Goal: Communication & Community: Answer question/provide support

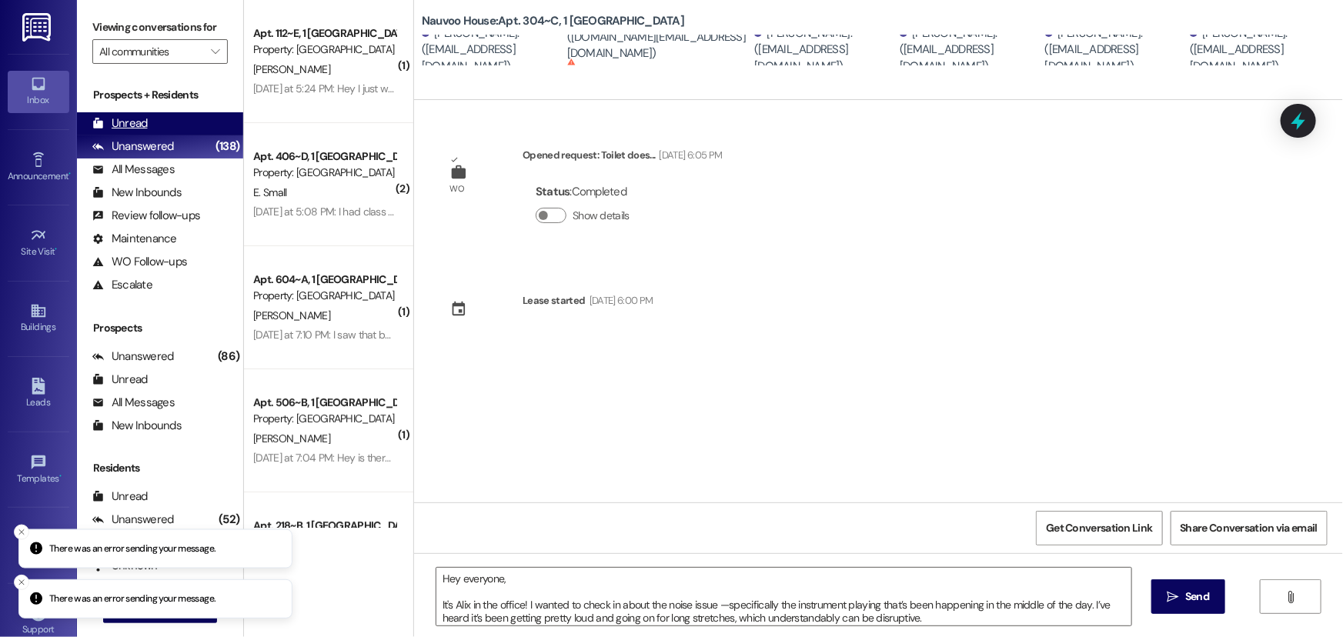
click at [125, 126] on div "Unread" at bounding box center [119, 123] width 55 height 16
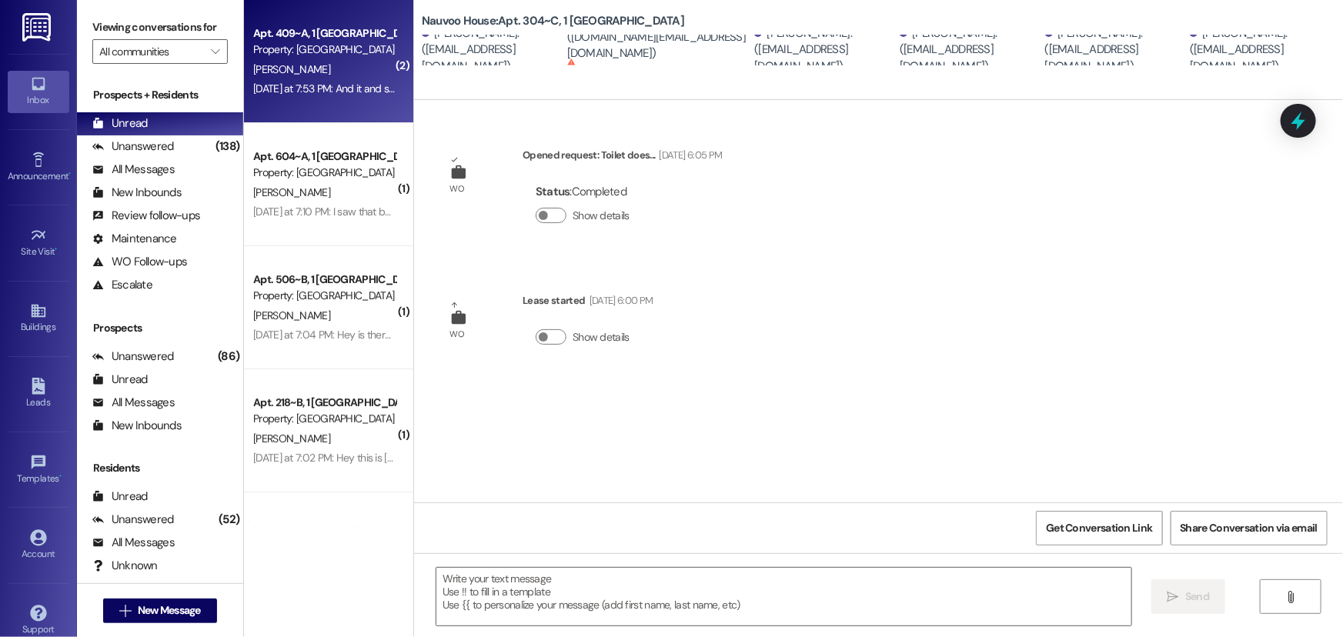
click at [290, 48] on div "Property: [GEOGRAPHIC_DATA]" at bounding box center [324, 50] width 142 height 16
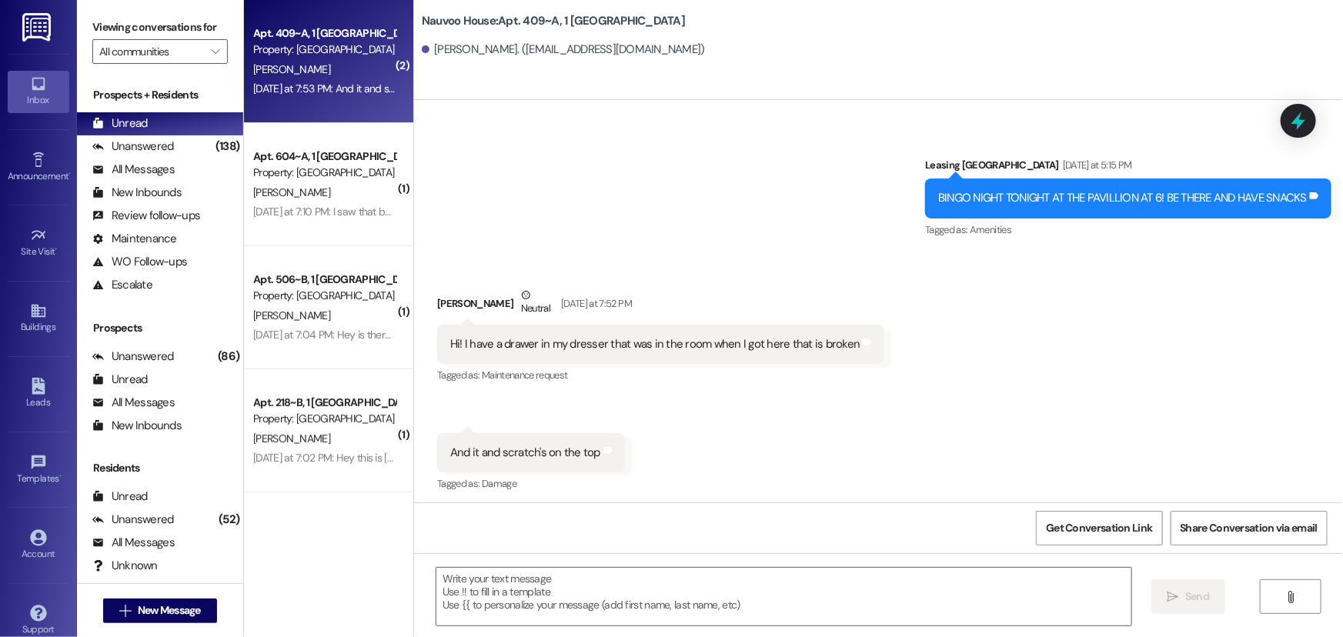
scroll to position [423, 0]
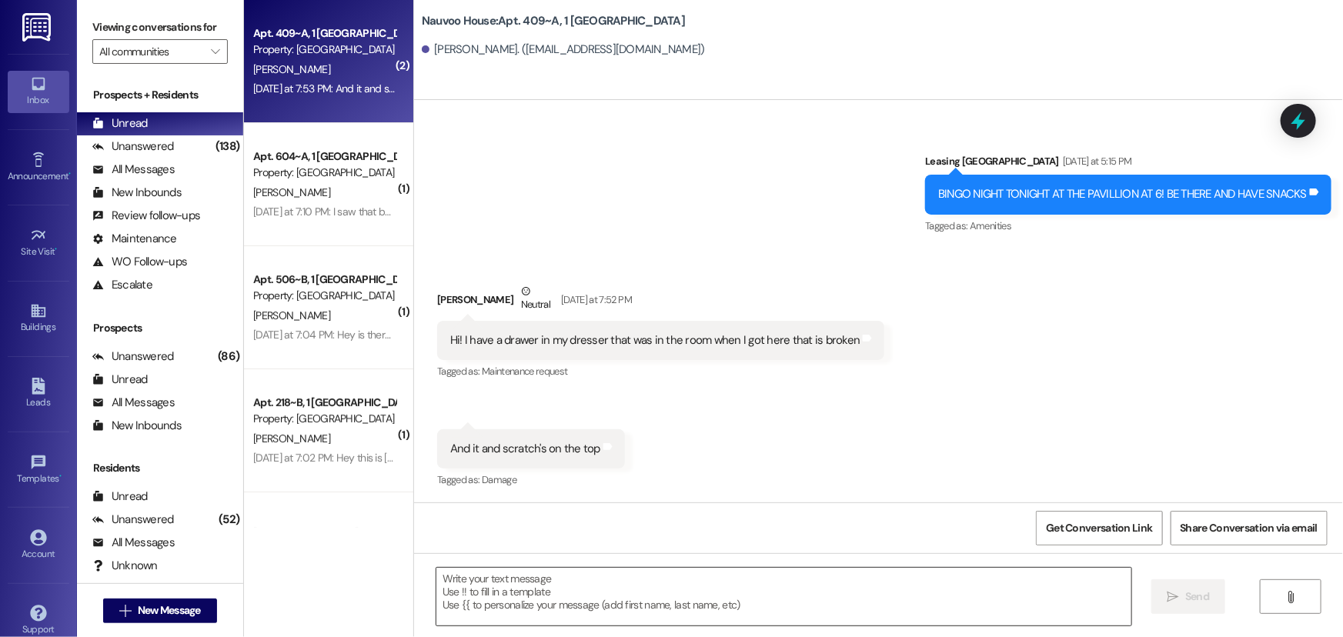
click at [471, 571] on textarea at bounding box center [783, 597] width 695 height 58
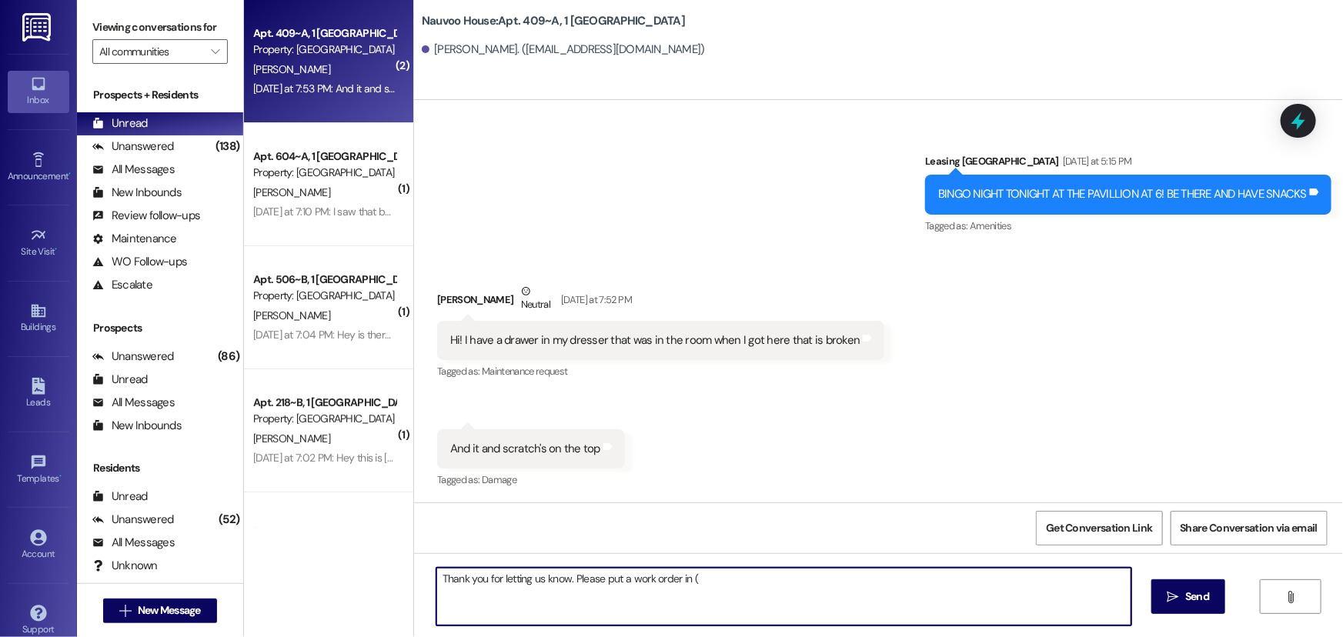
type textarea "Thank you for letting us know. Please put a work order in (:"
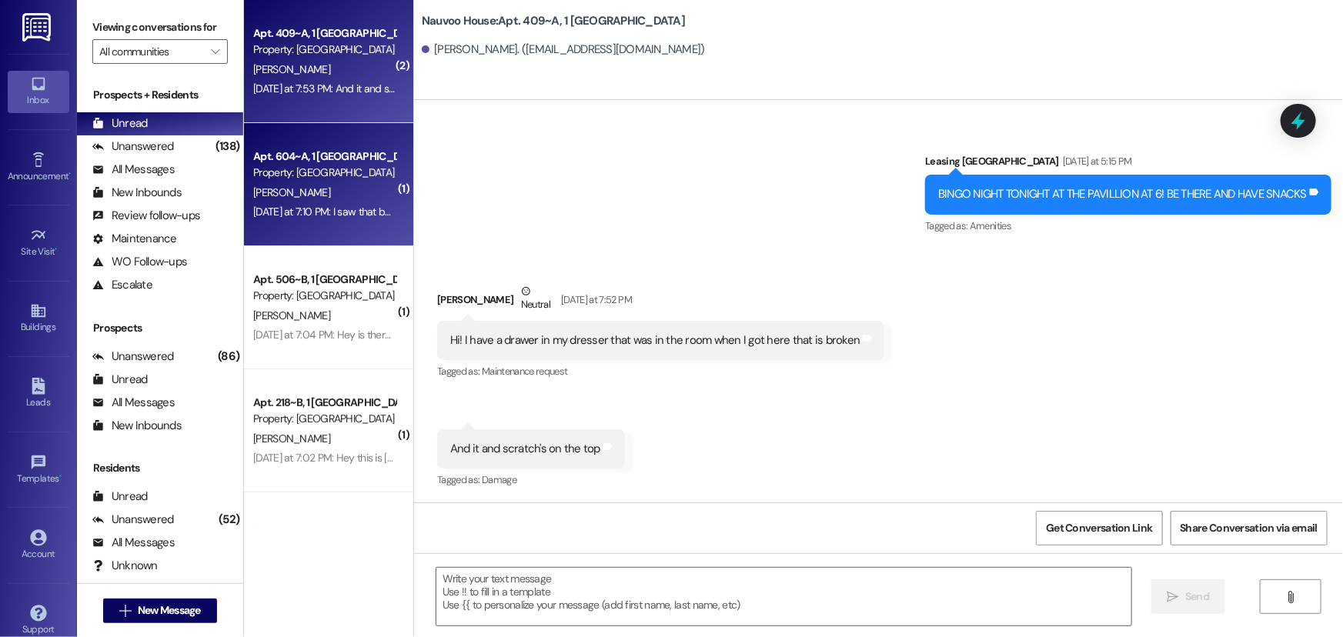
click at [314, 175] on div "Property: [GEOGRAPHIC_DATA]" at bounding box center [324, 173] width 142 height 16
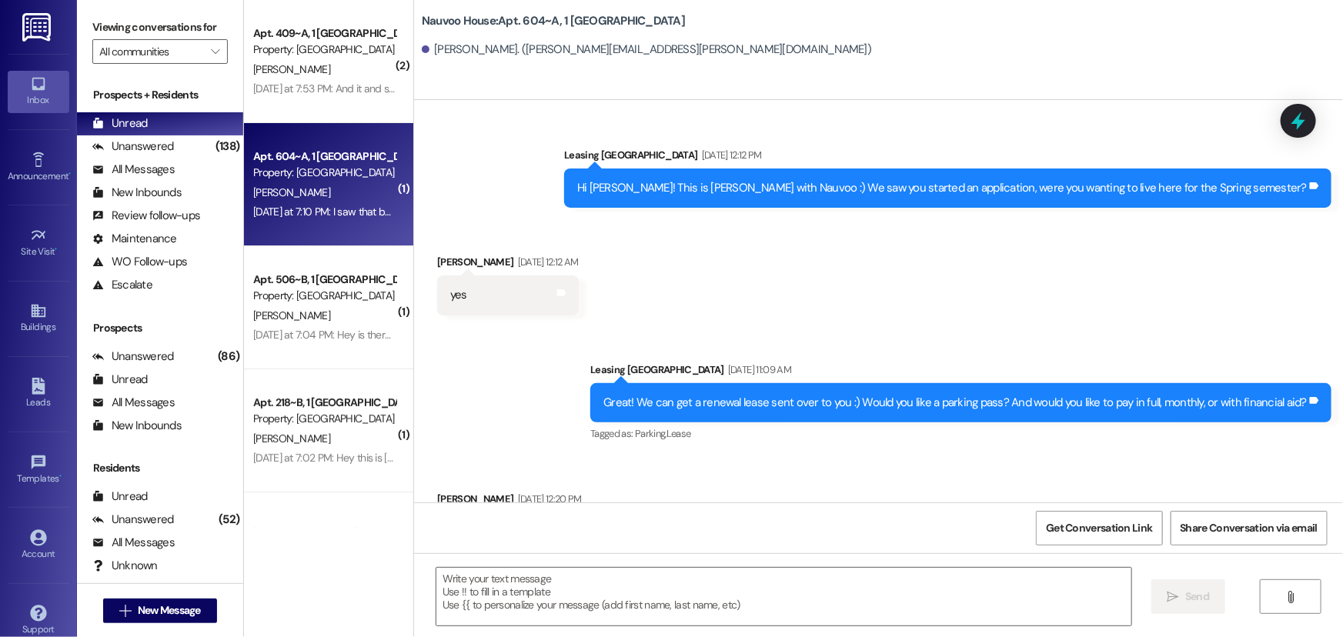
scroll to position [68651, 0]
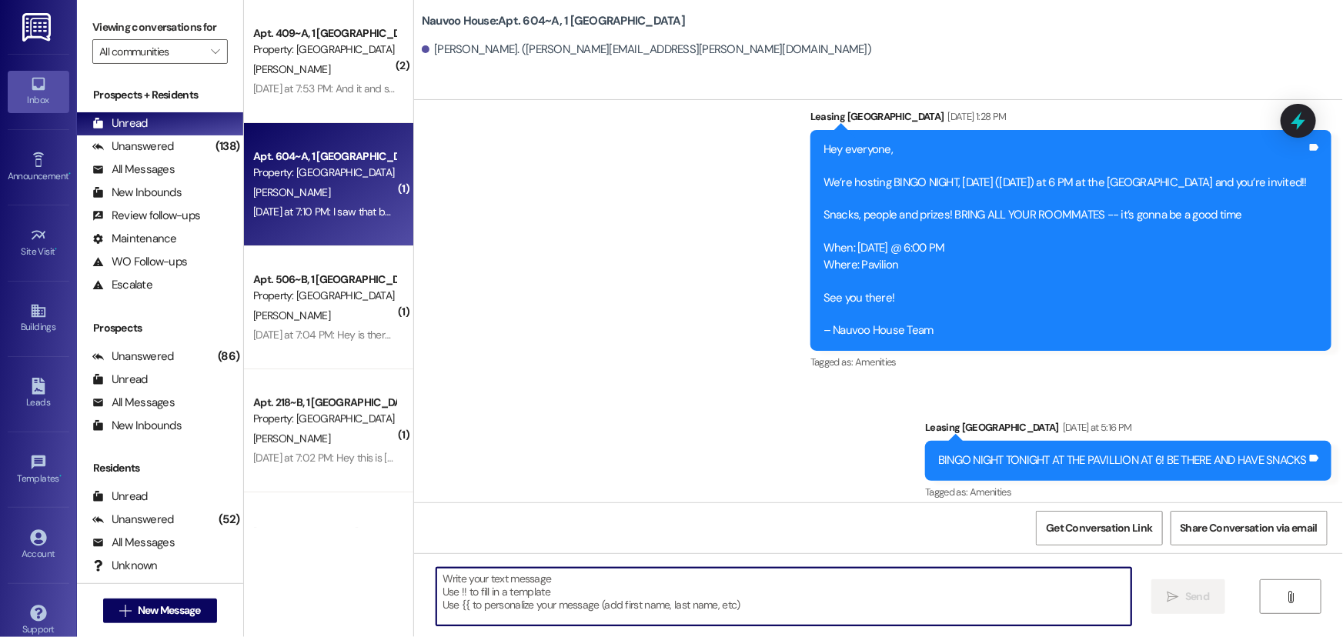
click at [514, 568] on textarea at bounding box center [783, 597] width 695 height 58
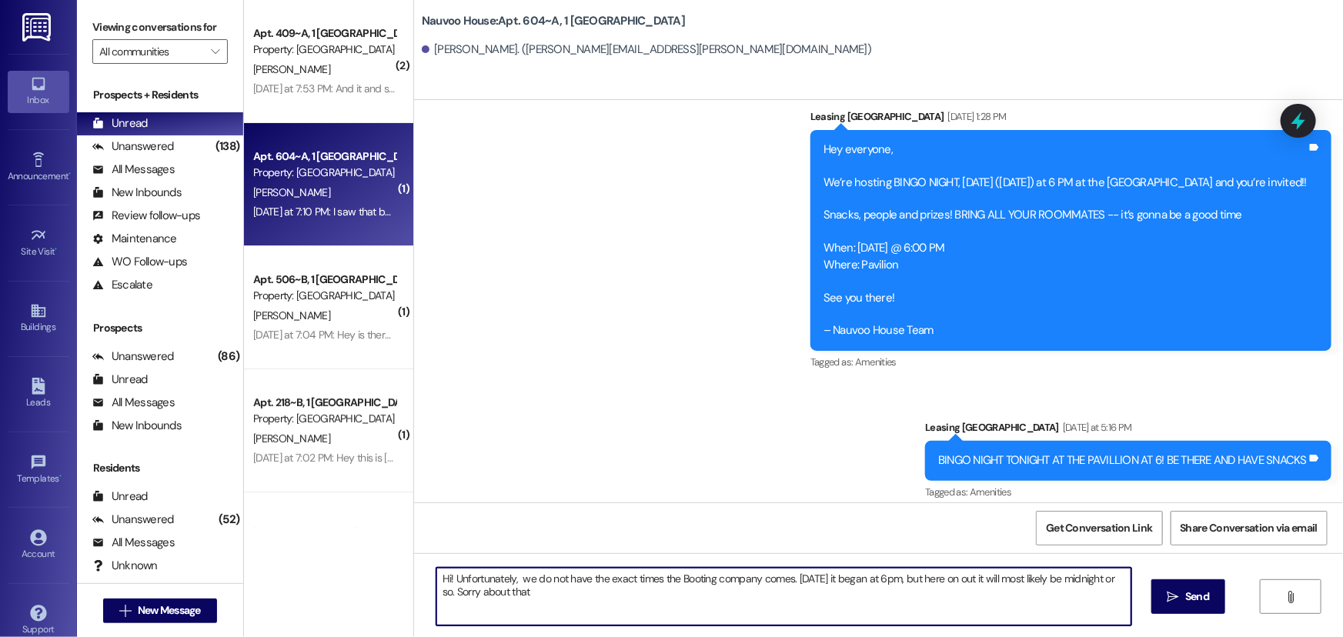
type textarea "Hi! Unfortunately, we do not have the exact times the Booting company comes. [D…"
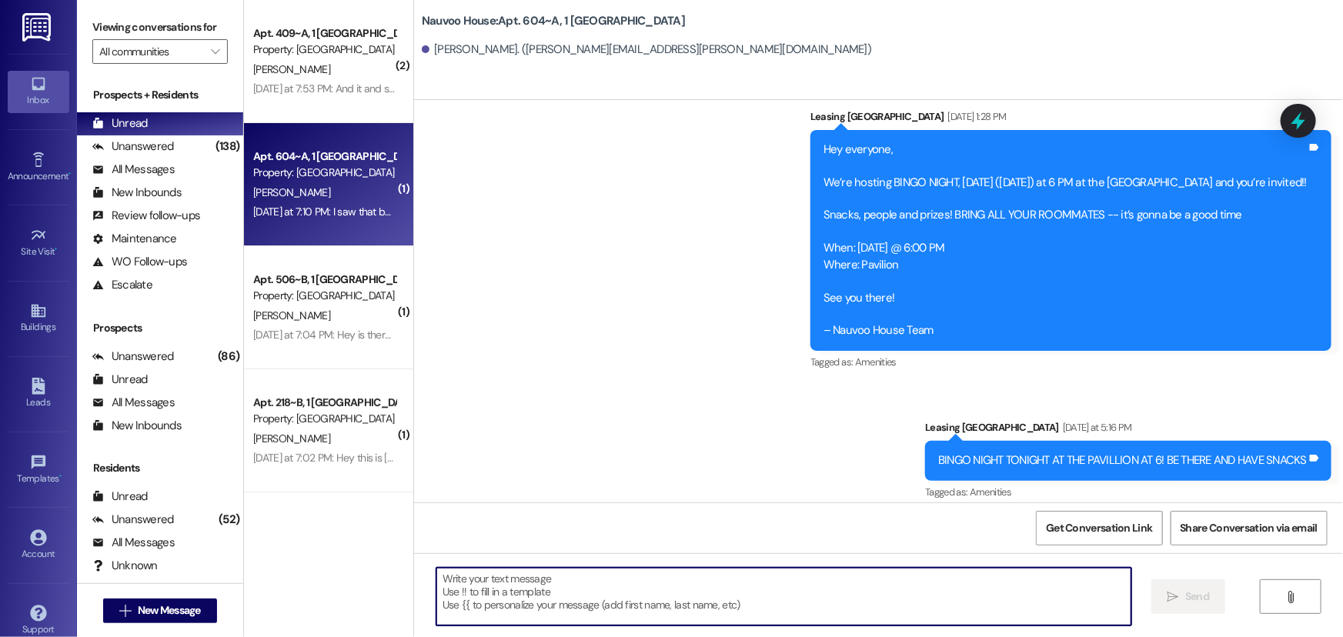
scroll to position [68650, 0]
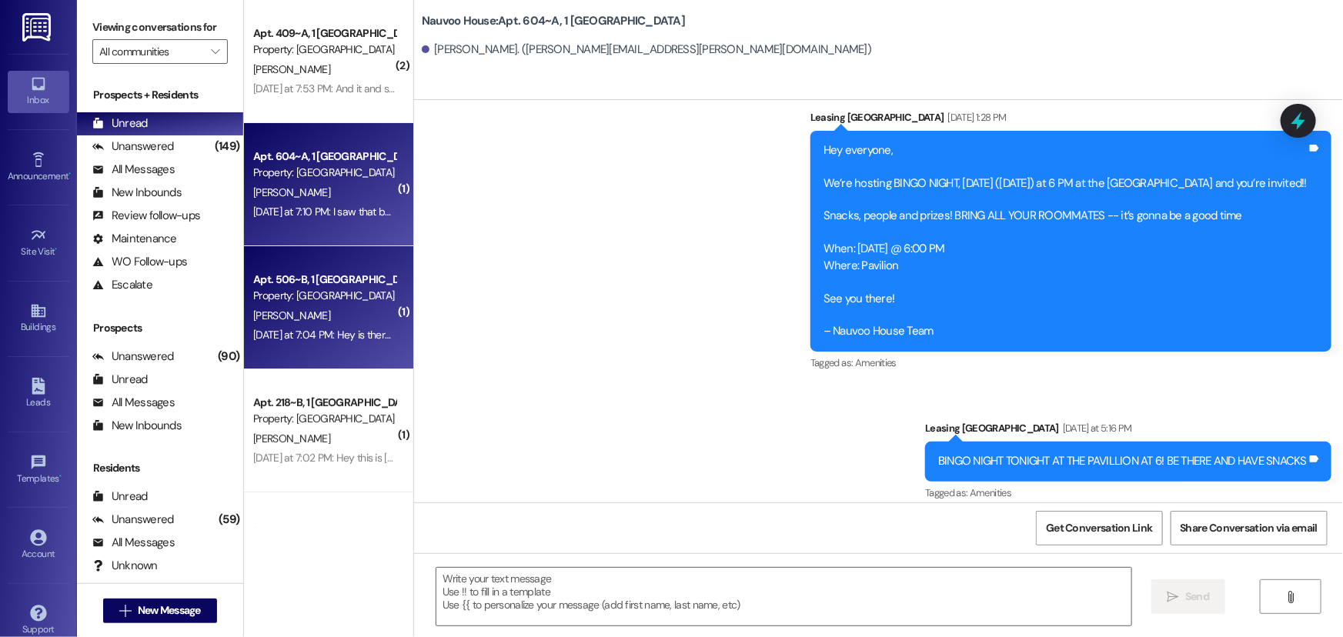
click at [253, 316] on span "[PERSON_NAME]" at bounding box center [291, 316] width 77 height 14
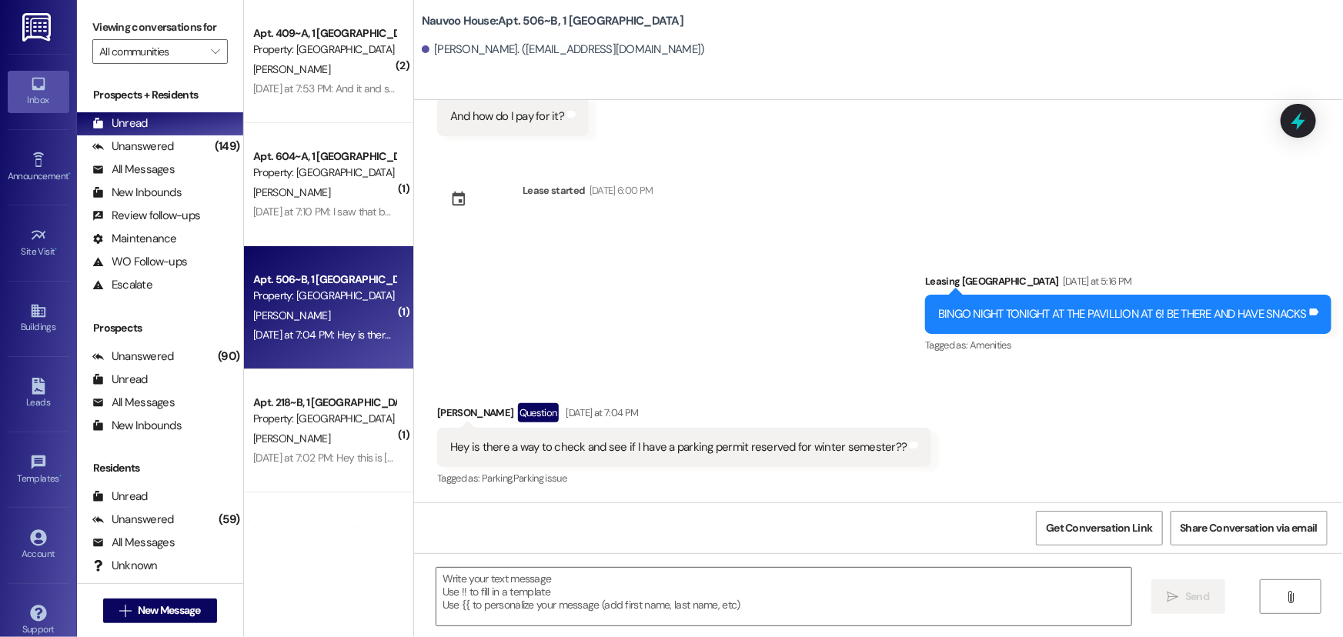
scroll to position [5549, 0]
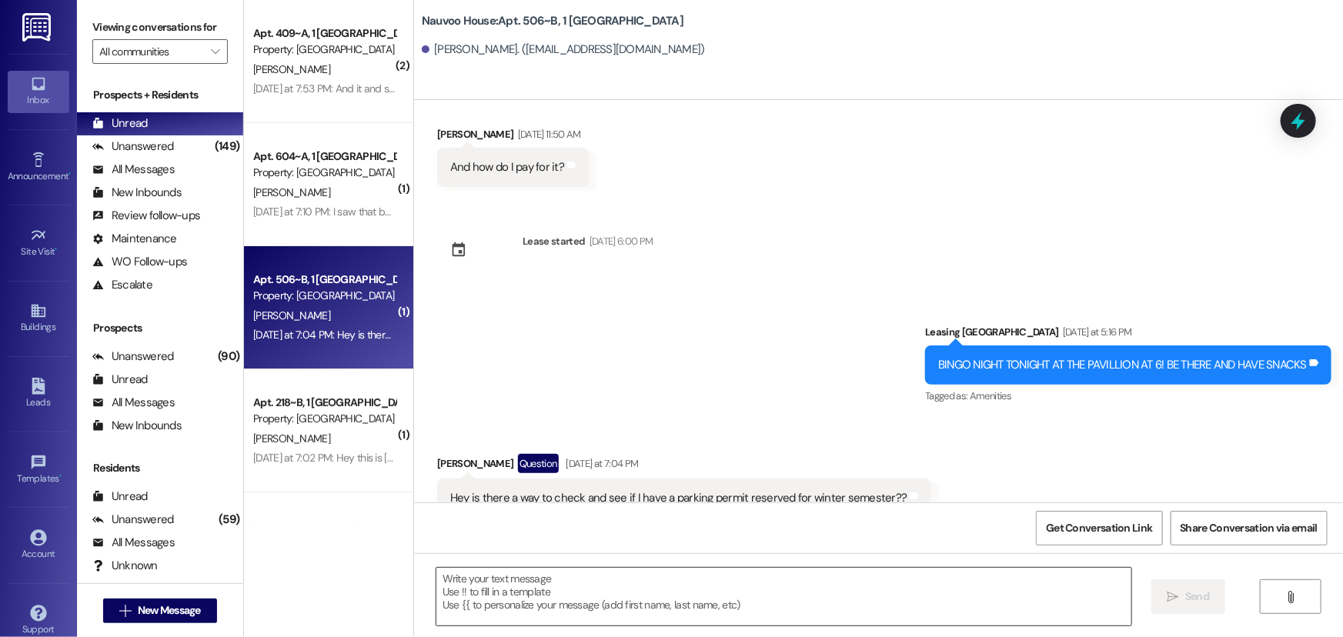
click at [570, 595] on textarea at bounding box center [783, 597] width 695 height 58
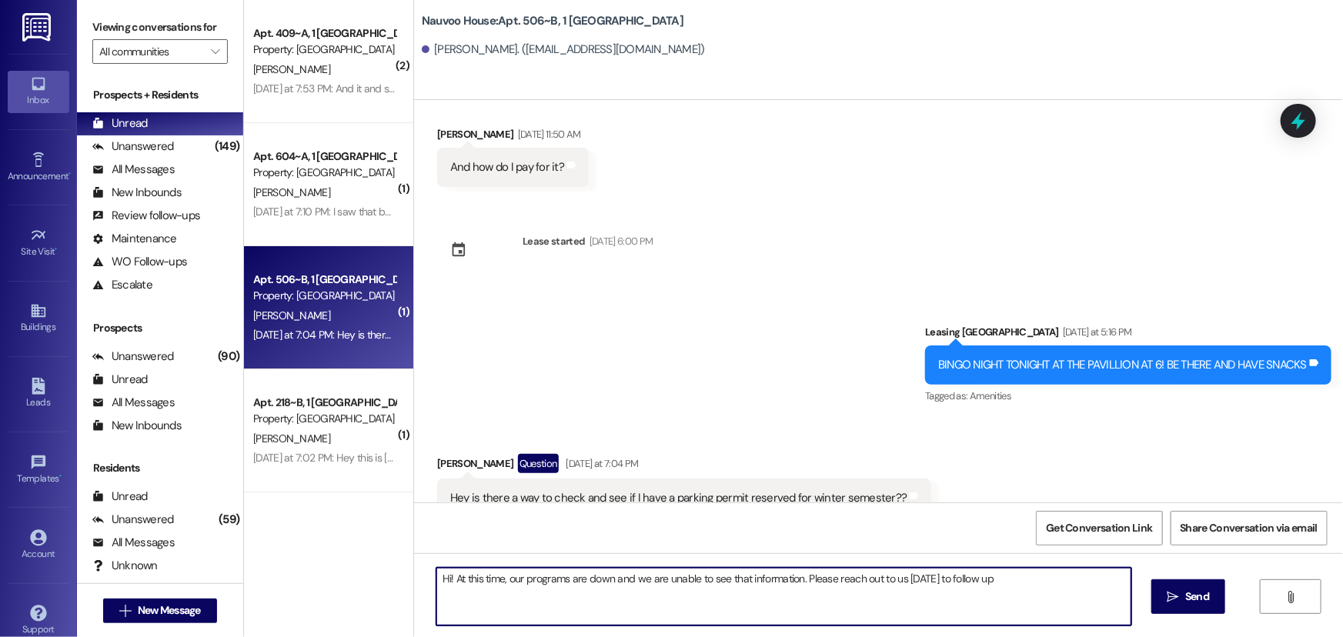
type textarea "Hi! At this time, our programs are down and we are unable to see that informati…"
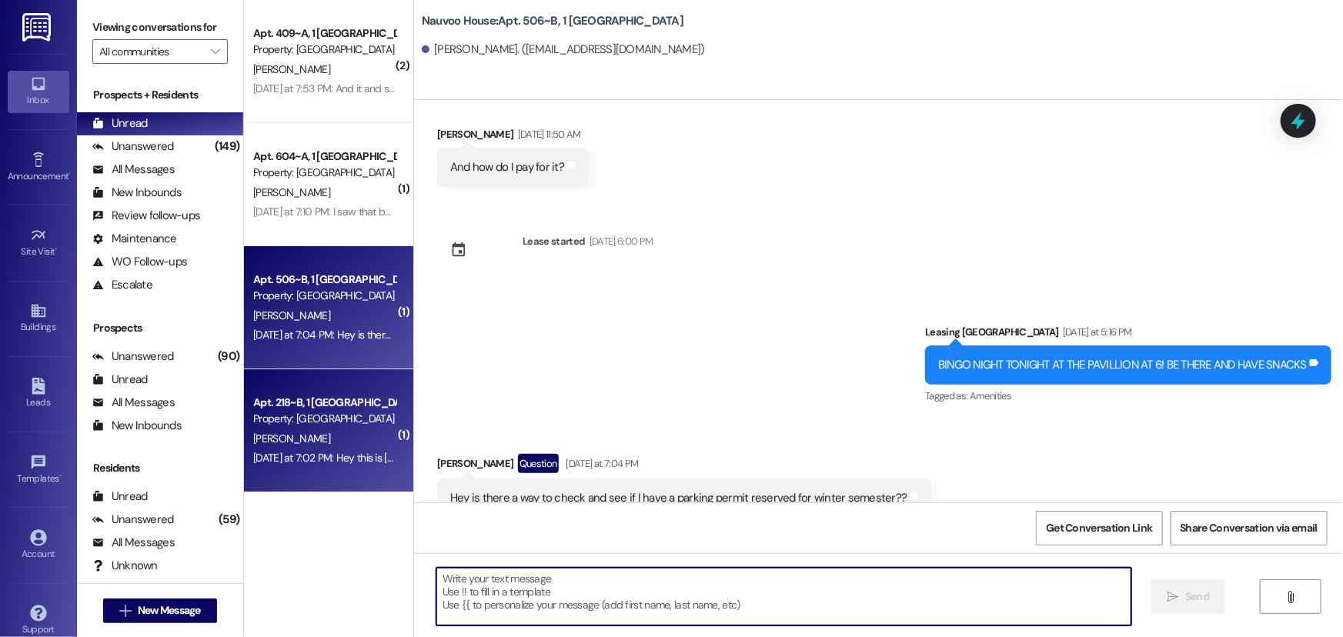
click at [333, 468] on div "[DATE] at 7:02 PM: Hey this is [PERSON_NAME] from Apt 218, I was wondering if t…" at bounding box center [324, 458] width 145 height 19
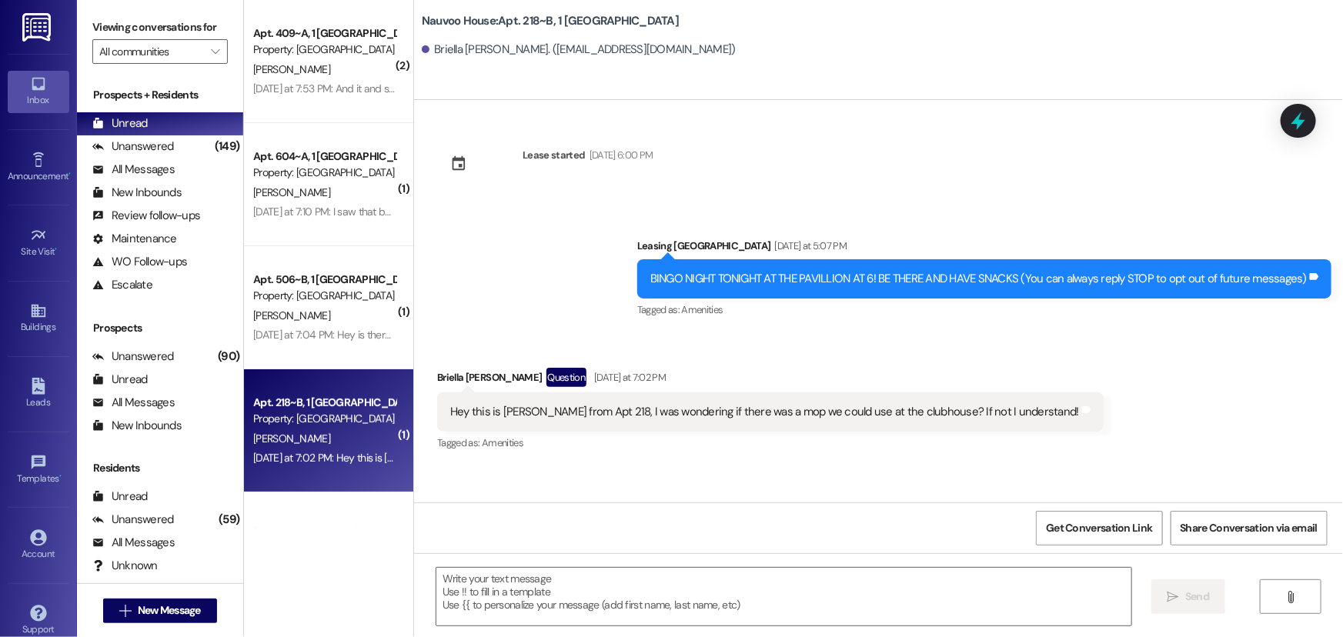
scroll to position [0, 0]
click at [644, 590] on textarea at bounding box center [783, 597] width 695 height 58
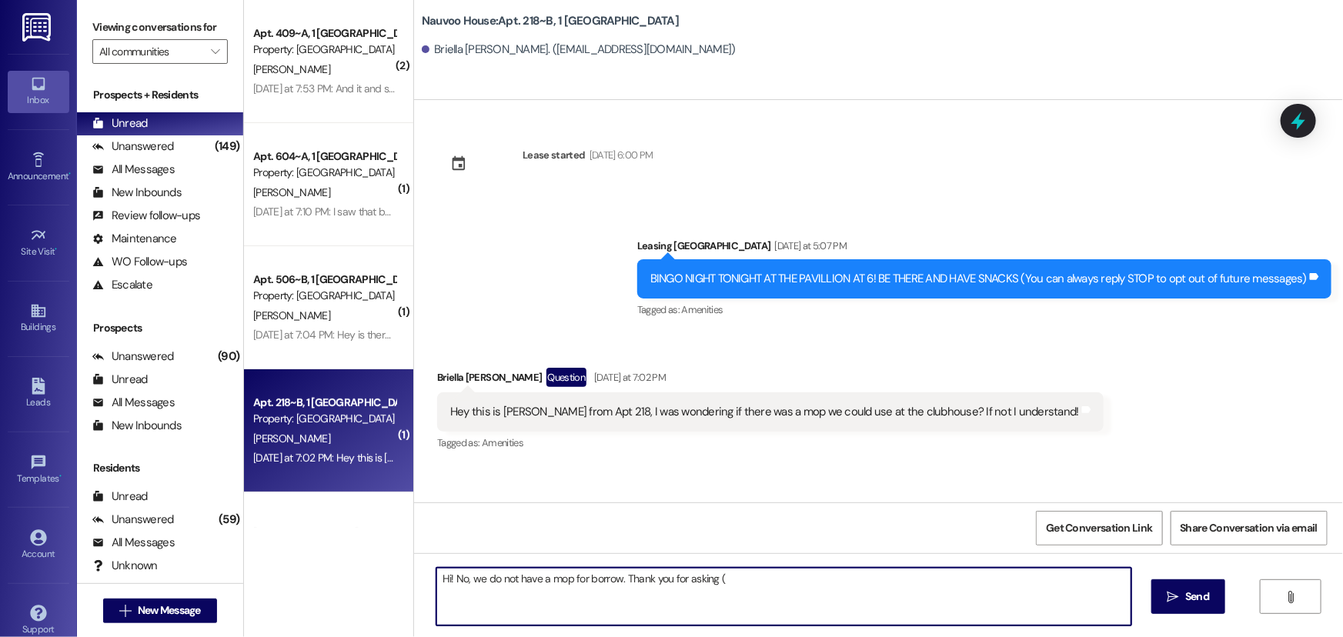
type textarea "Hi! No, we do not have a mop for borrow. Thank you for asking (:"
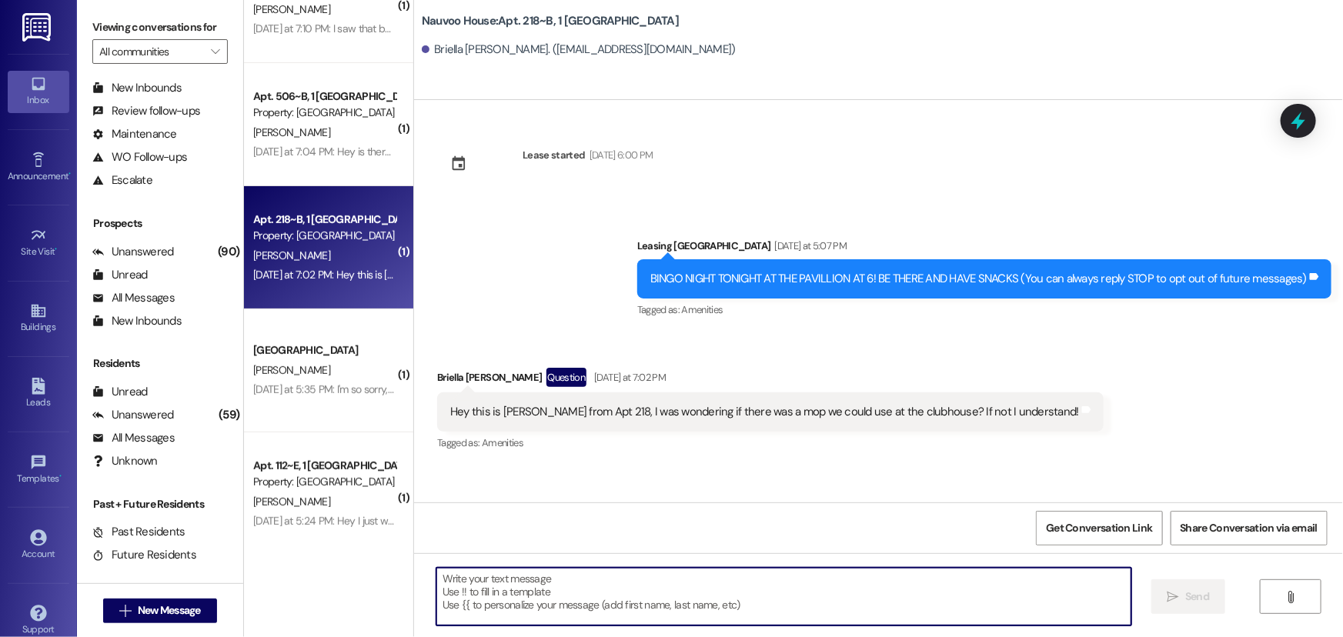
scroll to position [279, 0]
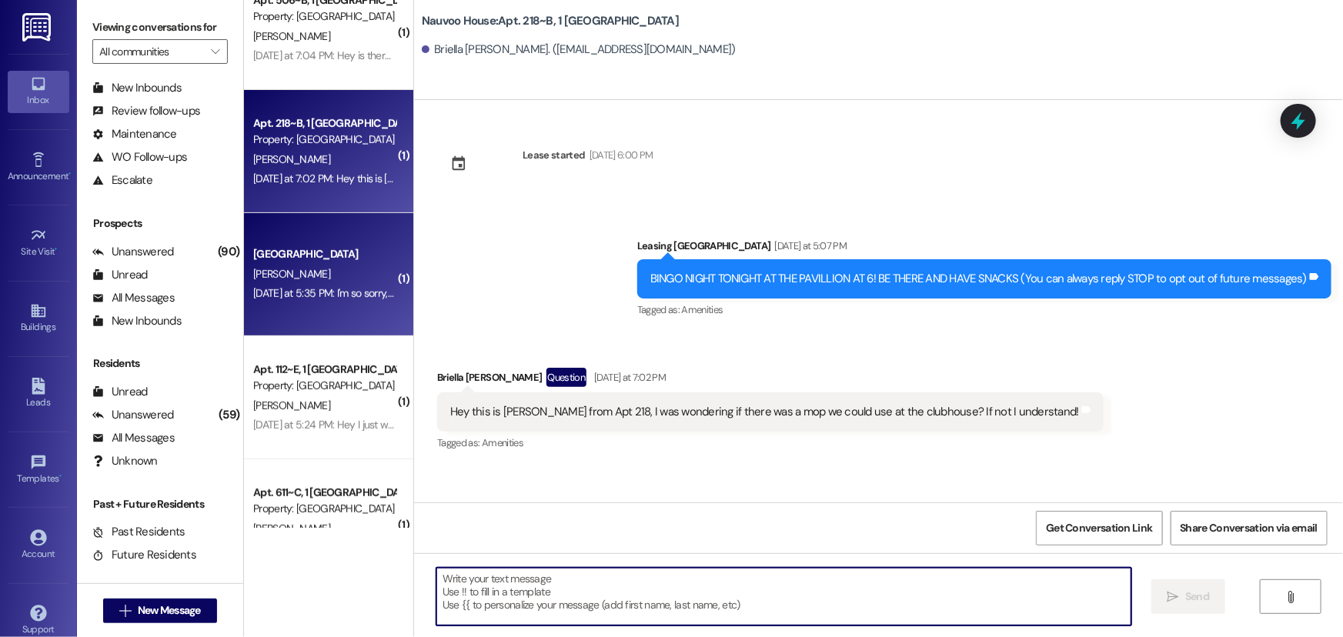
click at [296, 289] on div "[DATE] at 5:35 PM: I'm so sorry, I was studying and did not see this message, c…" at bounding box center [457, 293] width 409 height 14
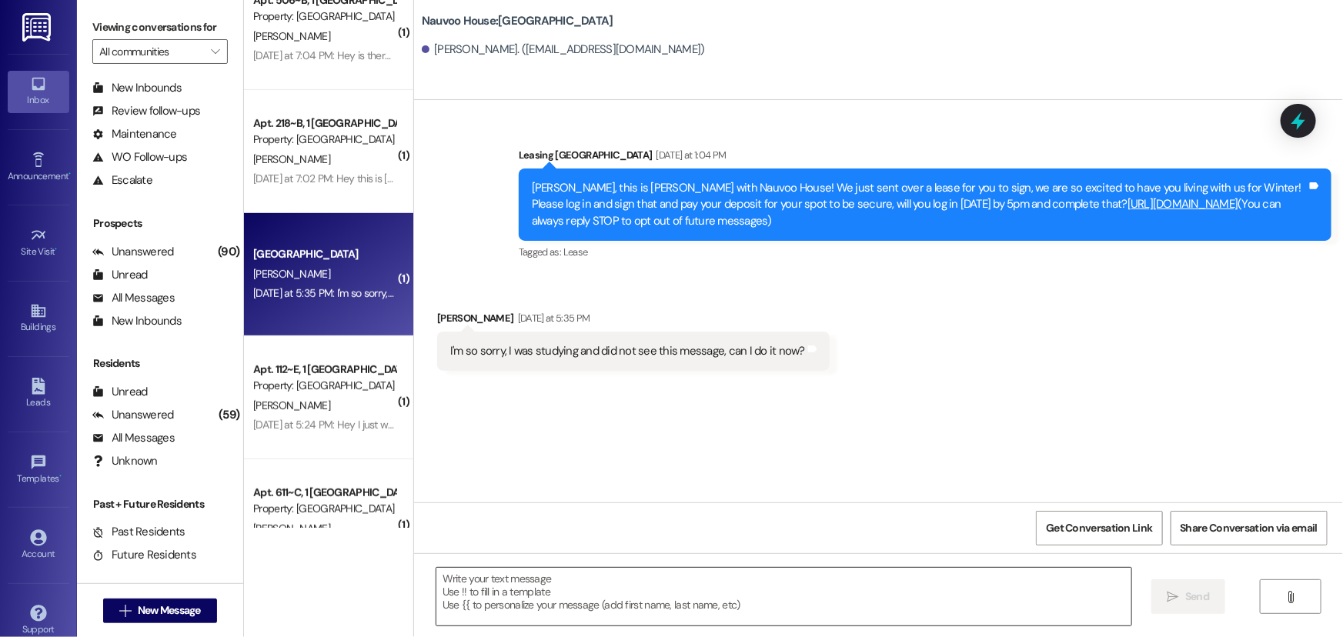
click at [541, 581] on textarea at bounding box center [783, 597] width 695 height 58
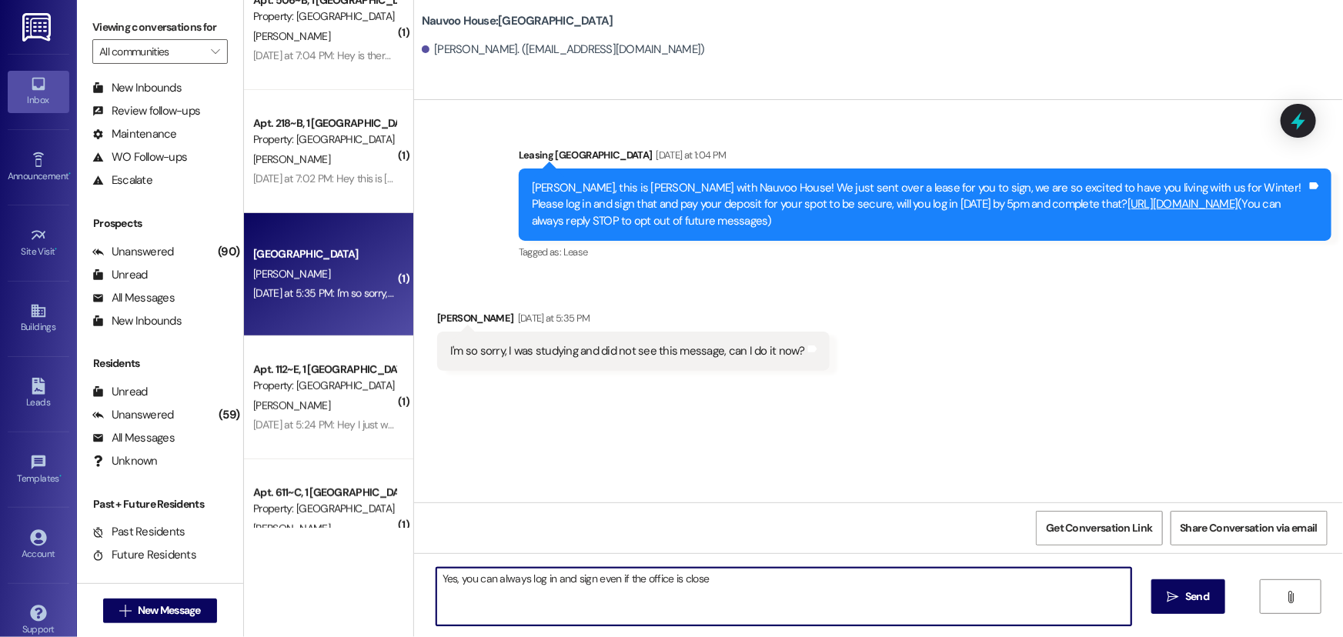
type textarea "Yes, you can always log in and sign even if the office is closed"
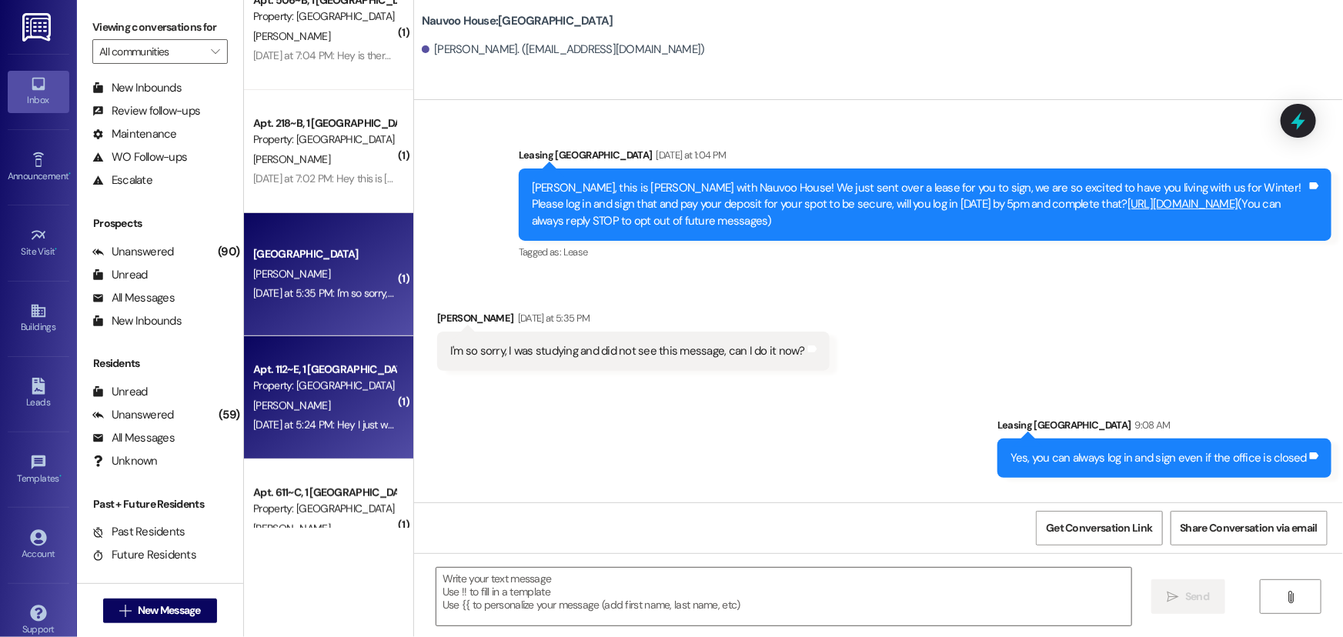
click at [302, 409] on div "[PERSON_NAME]" at bounding box center [324, 405] width 145 height 19
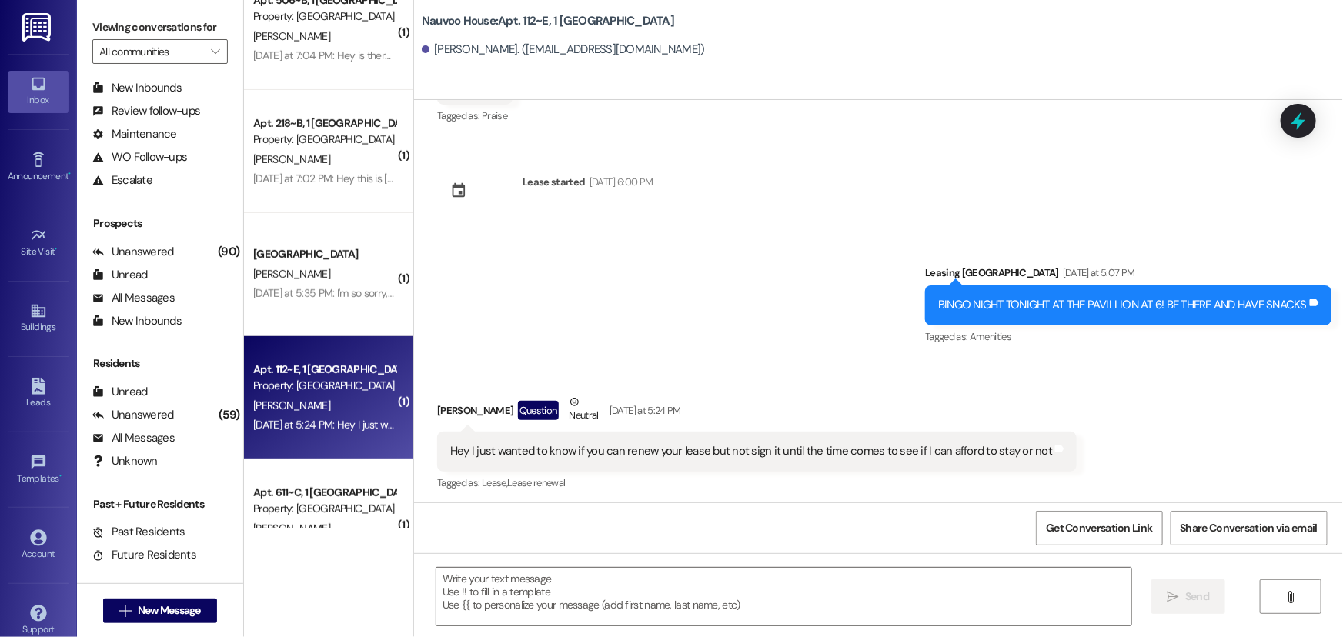
scroll to position [1428, 0]
click at [512, 595] on textarea at bounding box center [783, 597] width 695 height 58
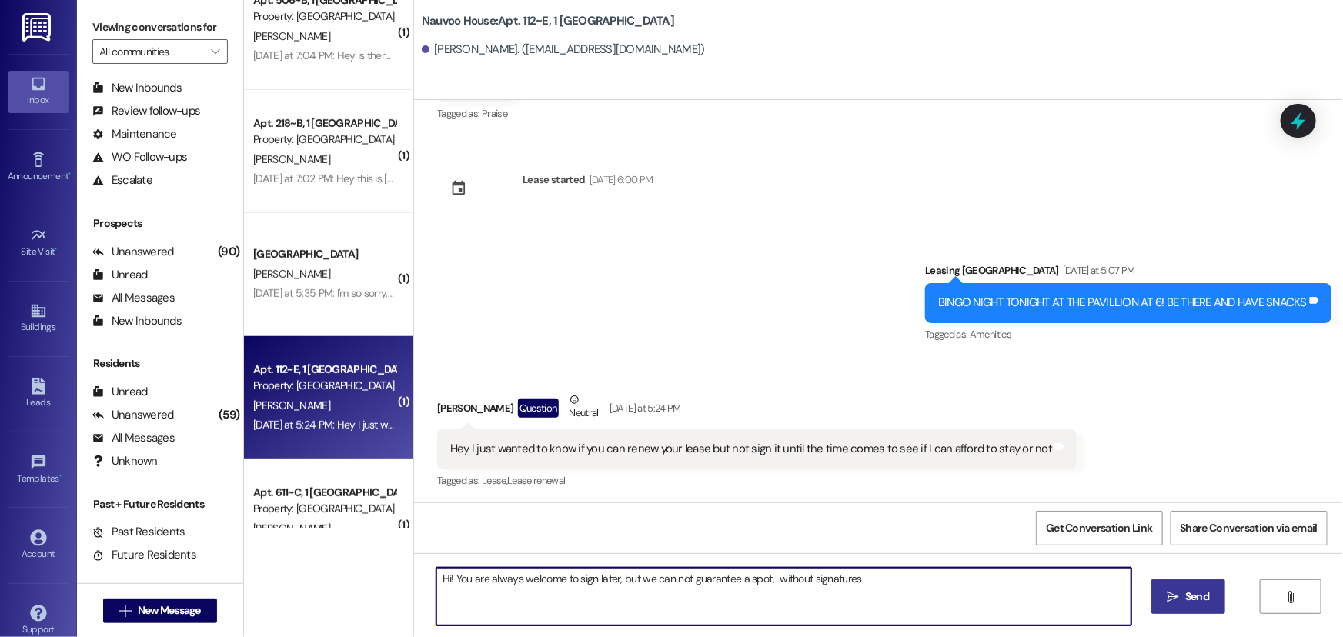
type textarea "Hi! You are always welcome to sign later, but we can not guarantee a spot, with…"
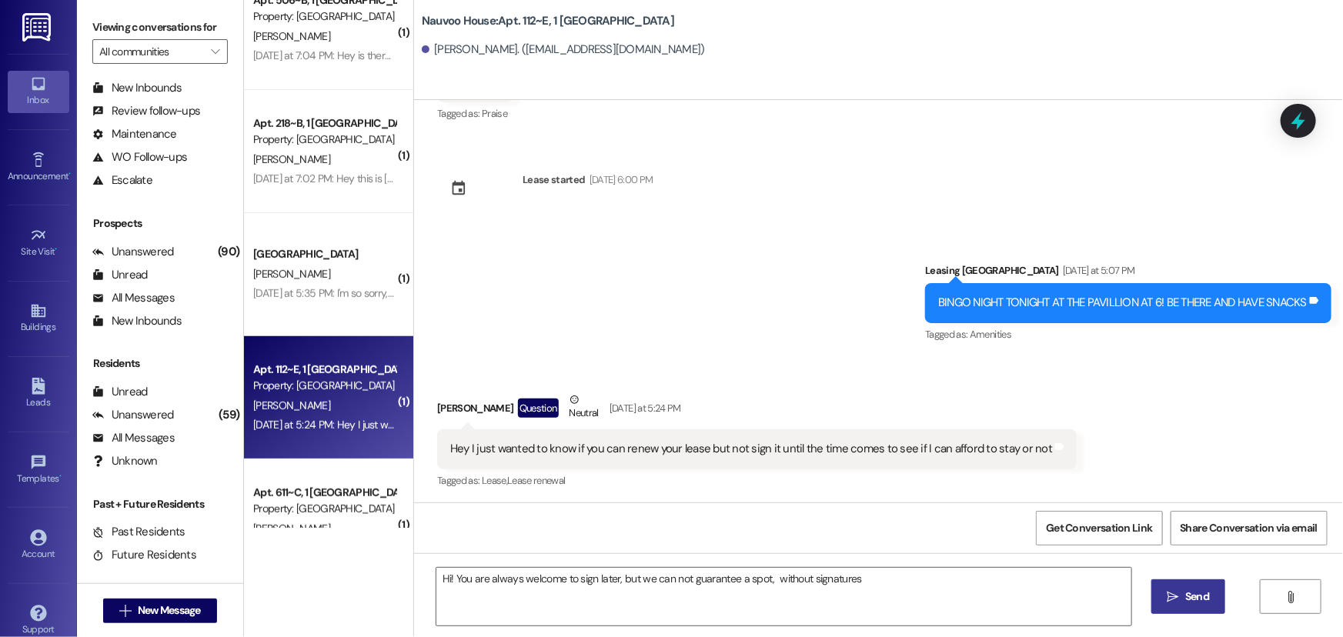
click at [1185, 593] on span "Send" at bounding box center [1197, 597] width 24 height 16
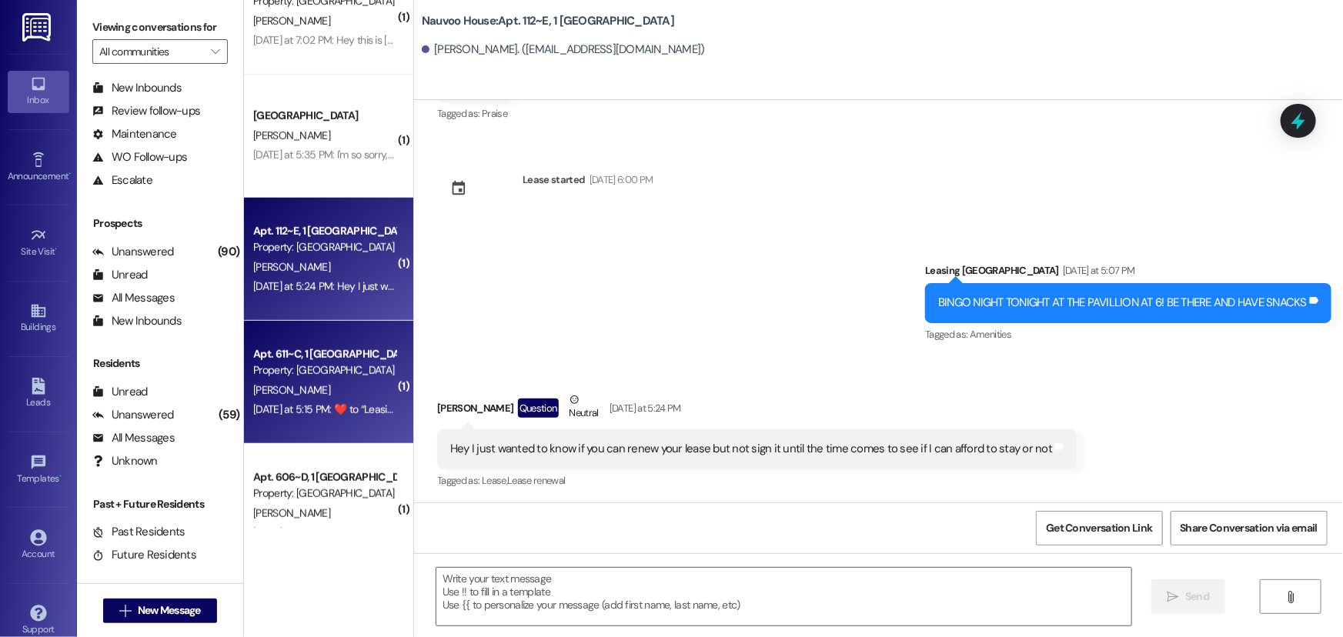
scroll to position [419, 0]
click at [329, 397] on div "[PERSON_NAME]" at bounding box center [324, 388] width 145 height 19
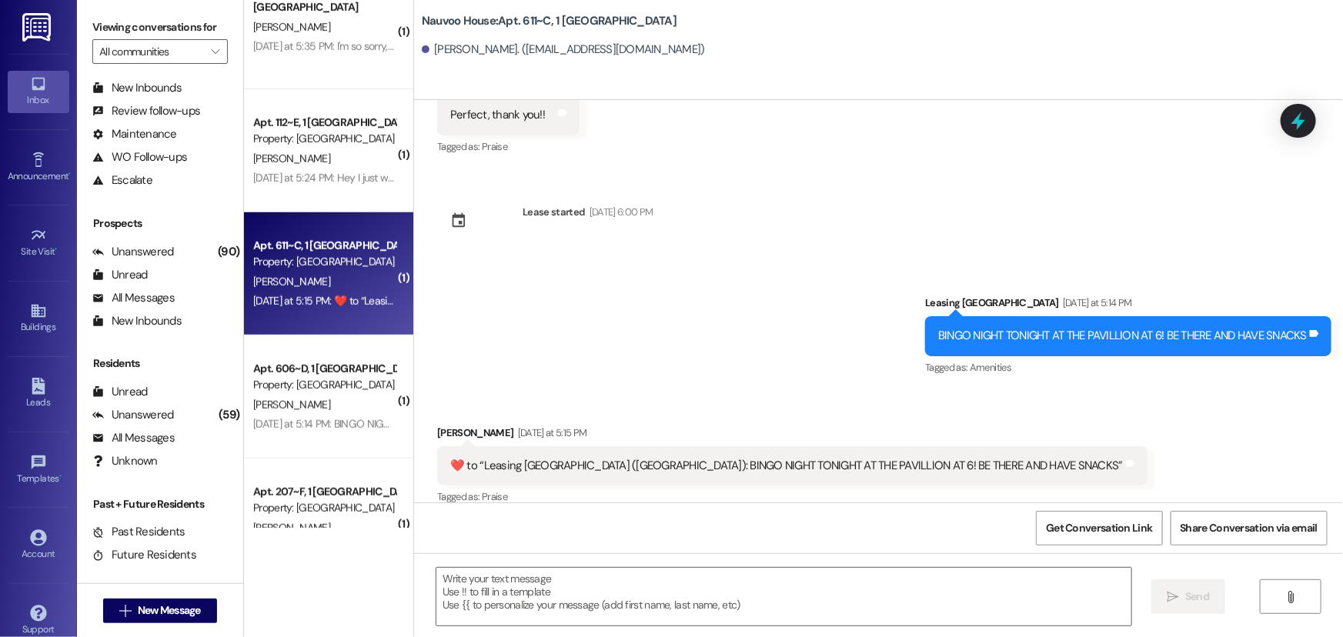
scroll to position [559, 0]
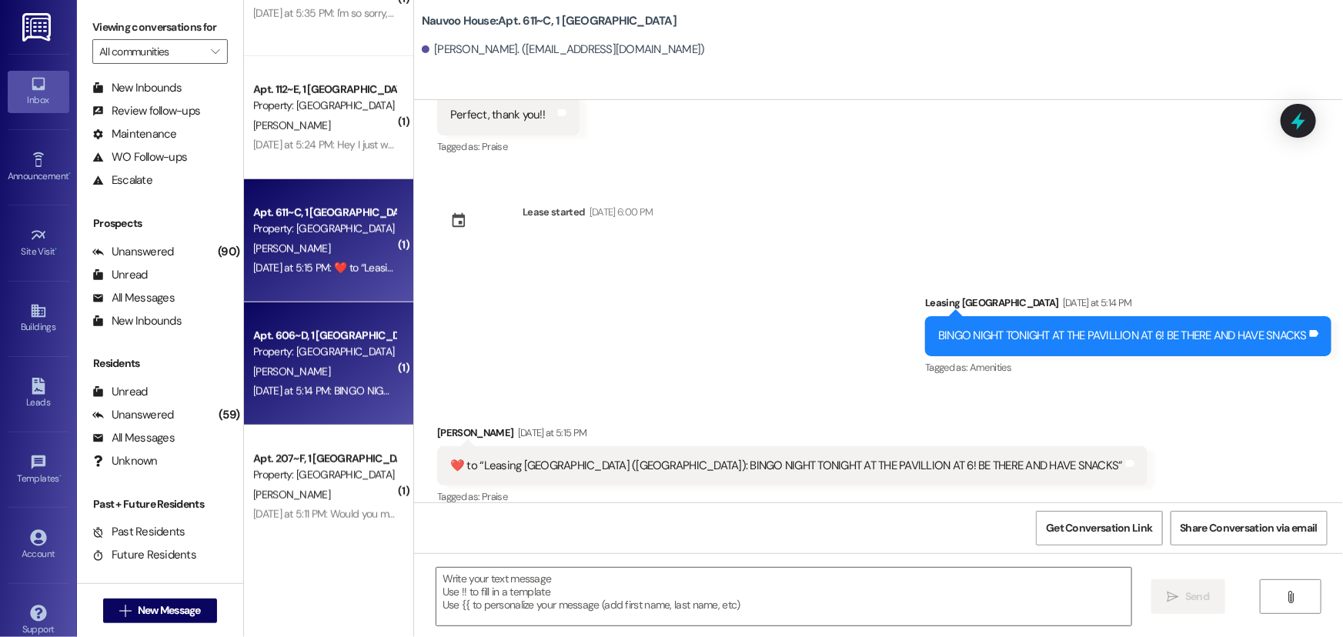
click at [319, 394] on div "[DATE] at 5:14 PM: BINGO NIGHT TONIGHT AT THE PAVILLION AT 6! BE THERE AND HAVE…" at bounding box center [469, 391] width 432 height 14
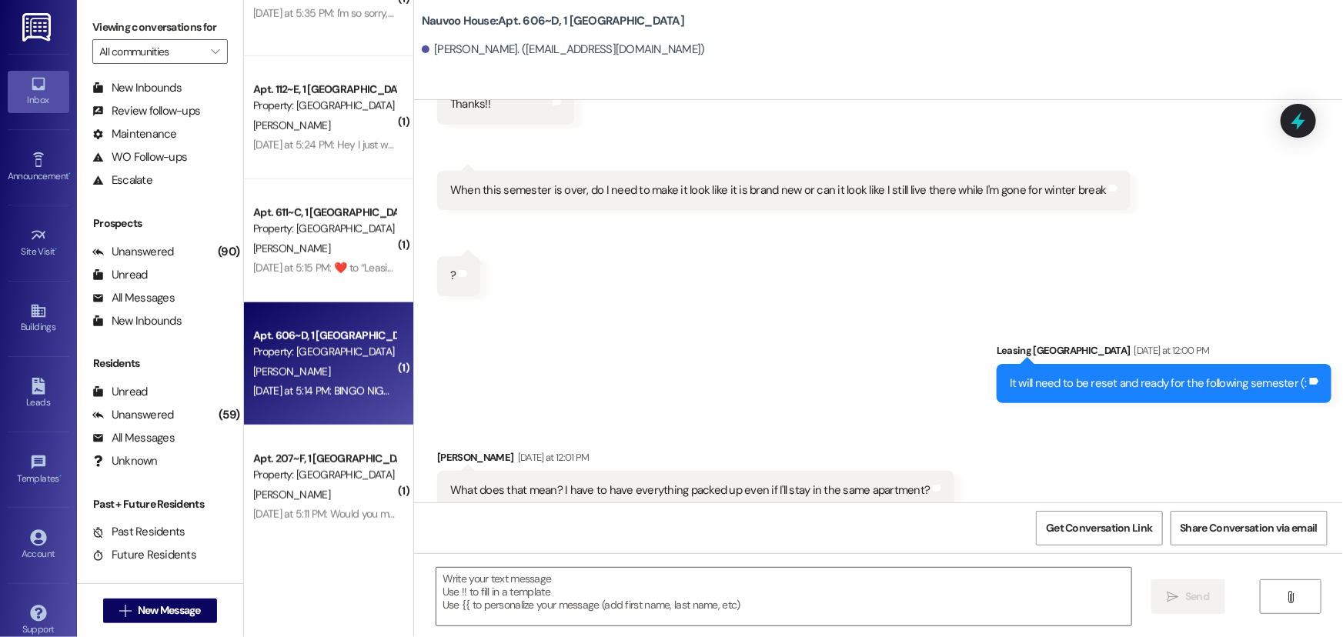
scroll to position [2069, 0]
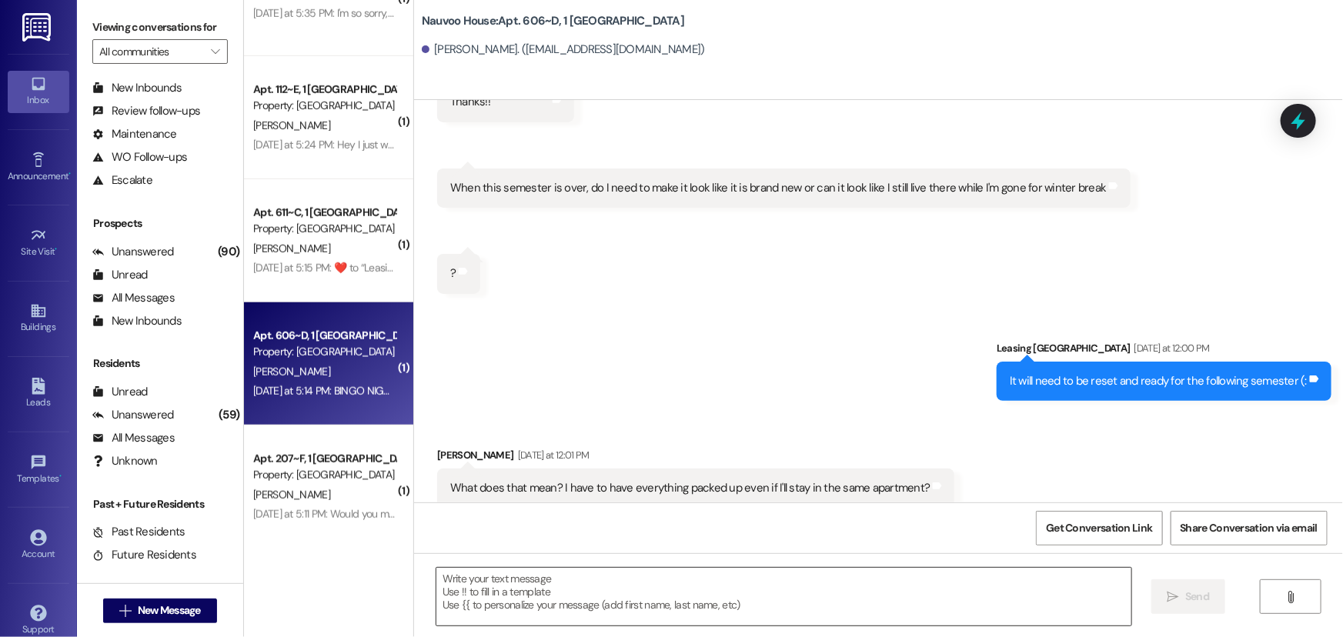
click at [470, 608] on textarea at bounding box center [783, 597] width 695 height 58
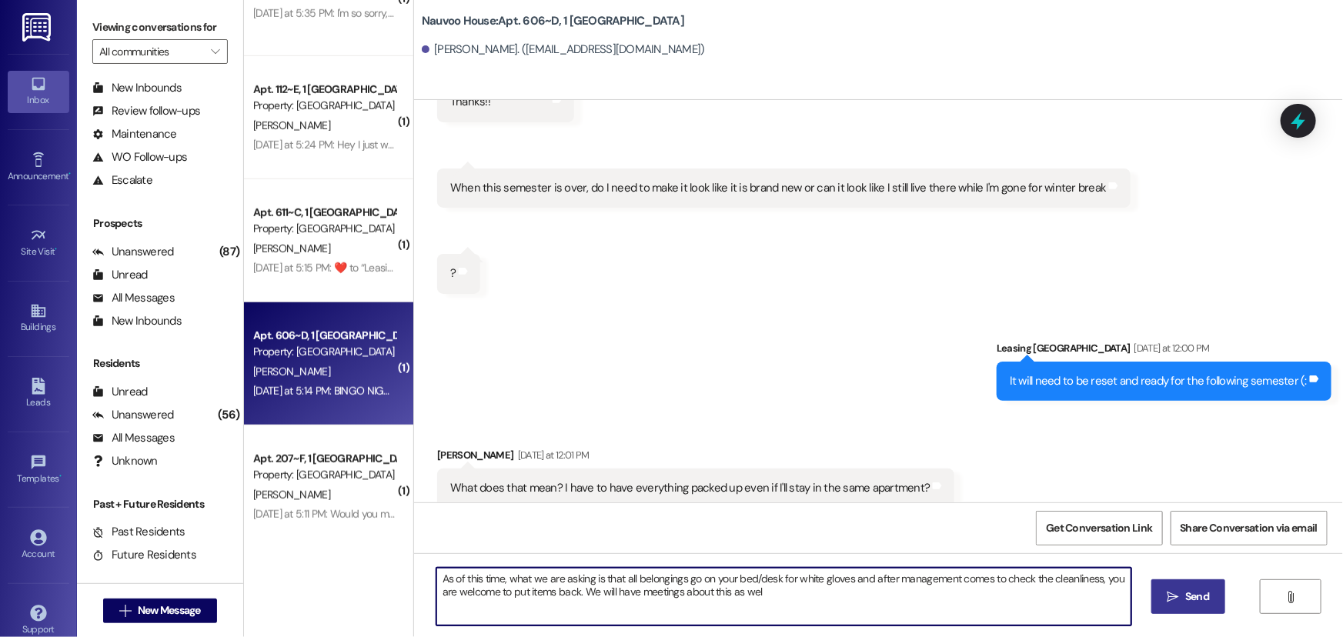
type textarea "As of this time, what we are asking is that all belongings go on your bed/desk …"
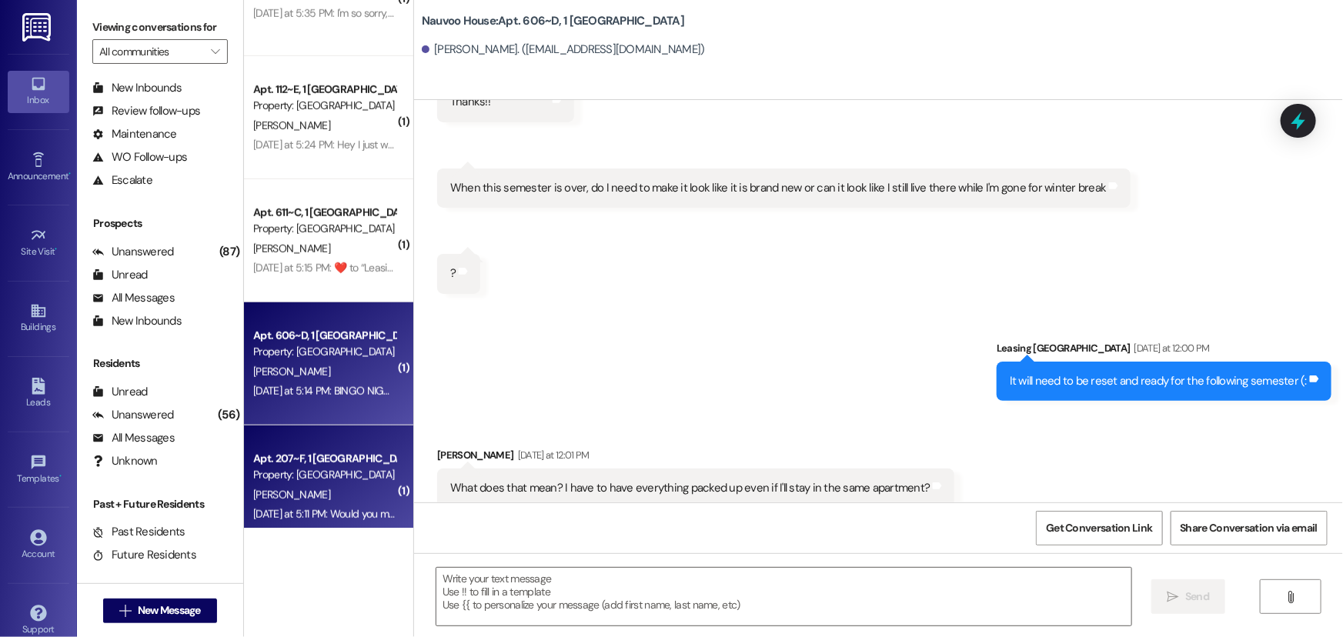
click at [302, 496] on div "[PERSON_NAME]" at bounding box center [324, 495] width 145 height 19
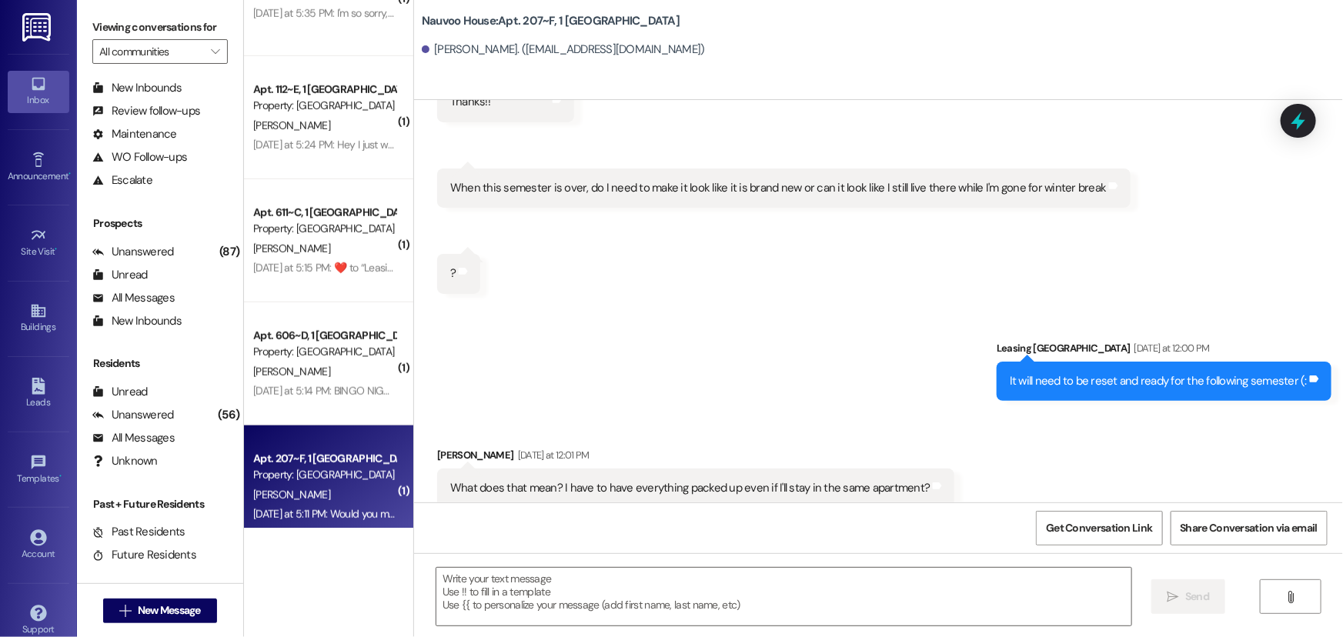
scroll to position [1030, 0]
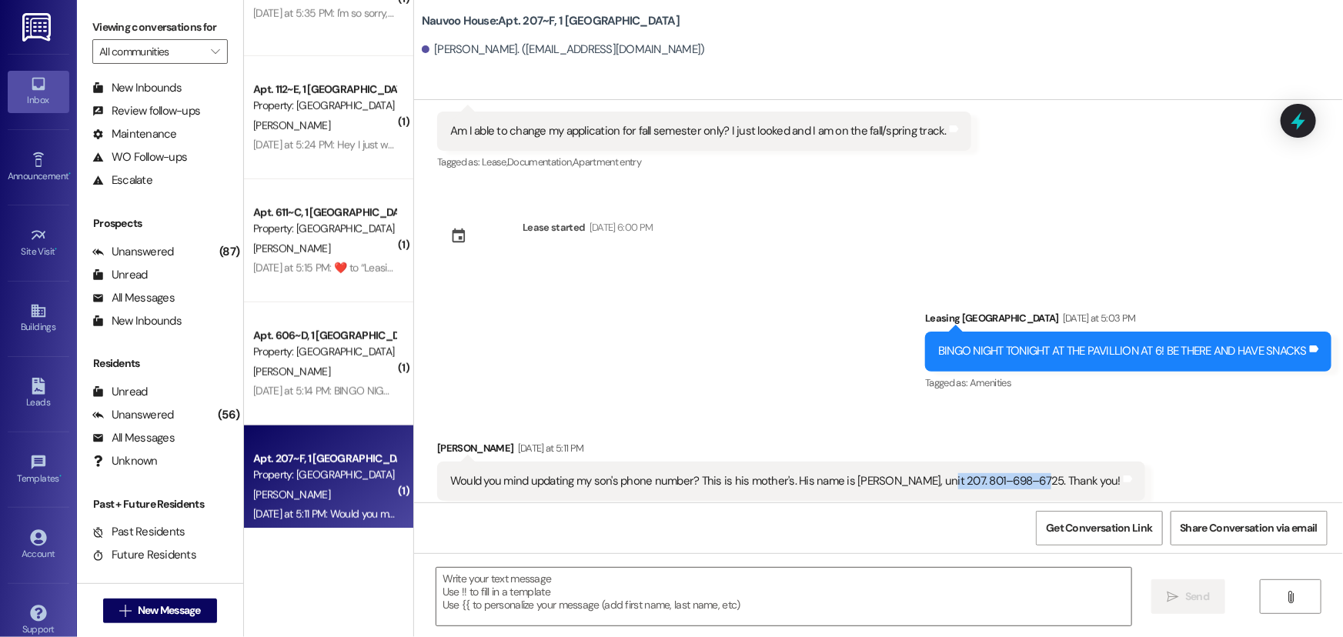
drag, startPoint x: 1020, startPoint y: 444, endPoint x: 924, endPoint y: 432, distance: 97.0
click at [924, 462] on div "Would you mind updating my son's phone number? This is his mother's. His name i…" at bounding box center [791, 481] width 708 height 39
copy div "207. 801–698–6725."
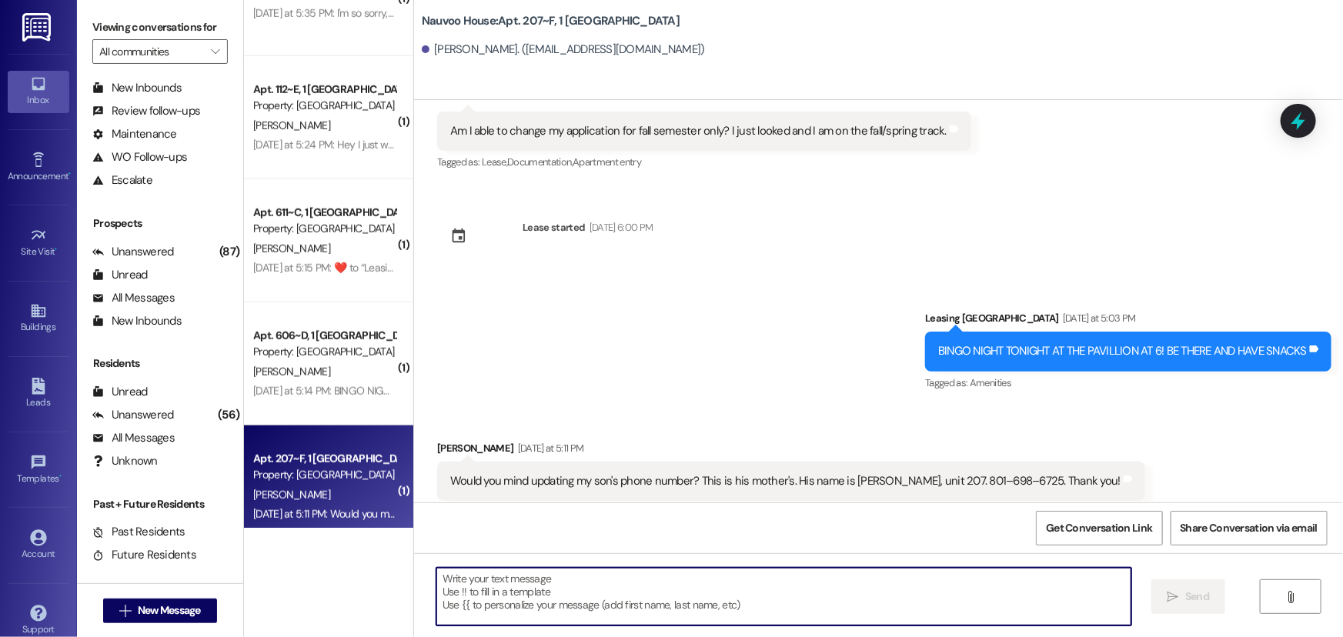
click at [516, 587] on textarea at bounding box center [783, 597] width 695 height 58
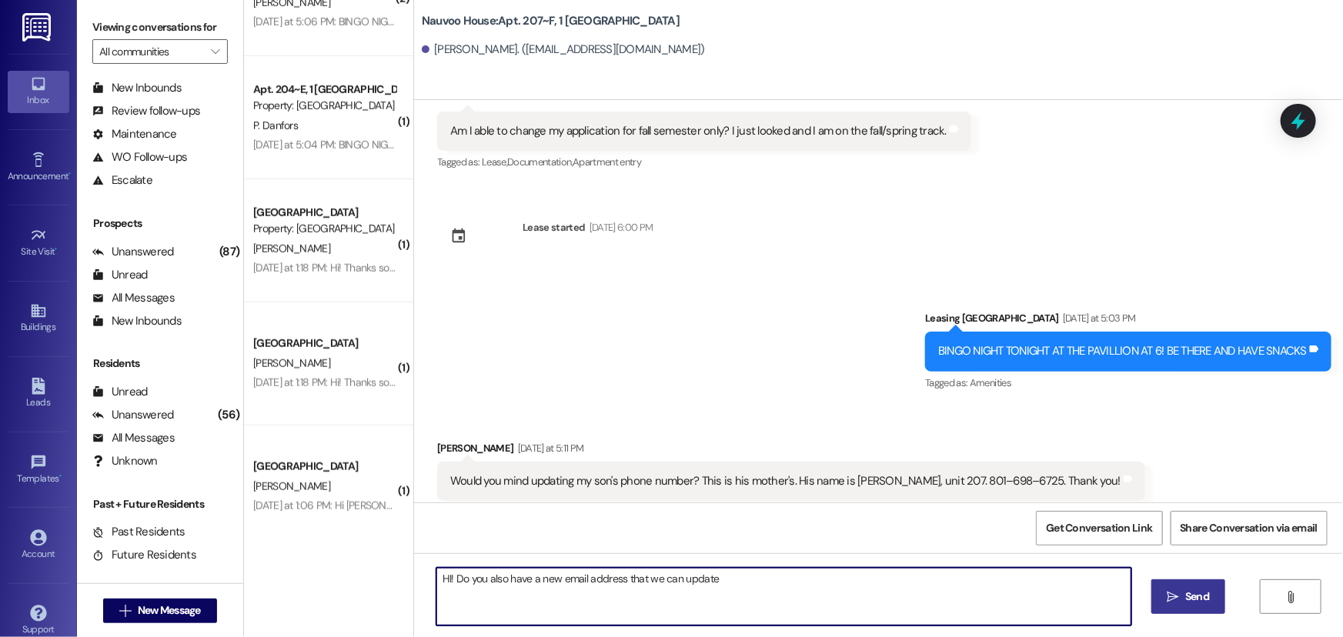
type textarea "HI! Do you also have a new email address that we can update?"
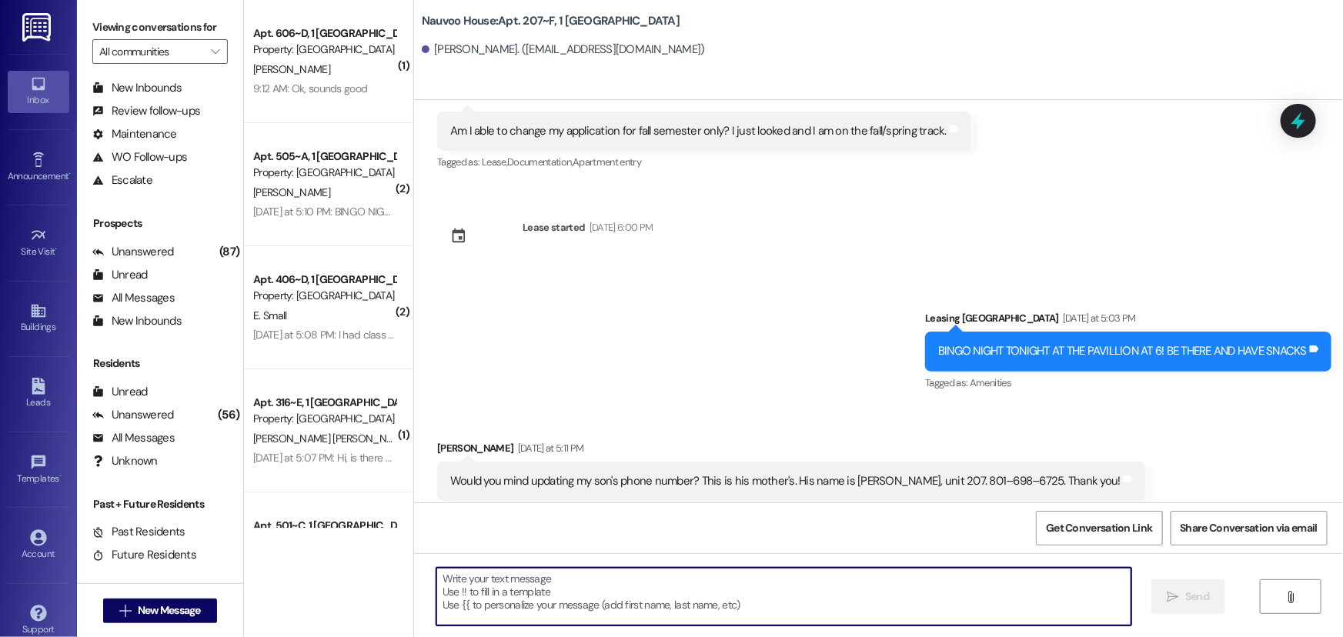
scroll to position [0, 0]
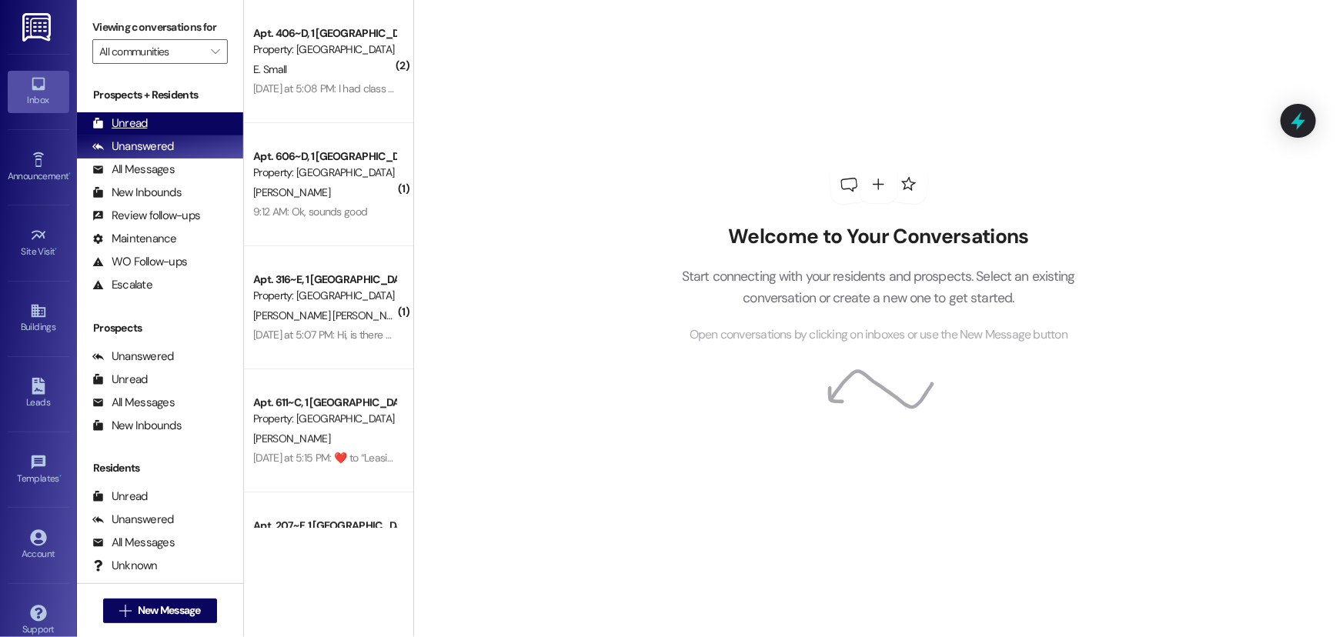
click at [140, 120] on div "Unread" at bounding box center [119, 123] width 55 height 16
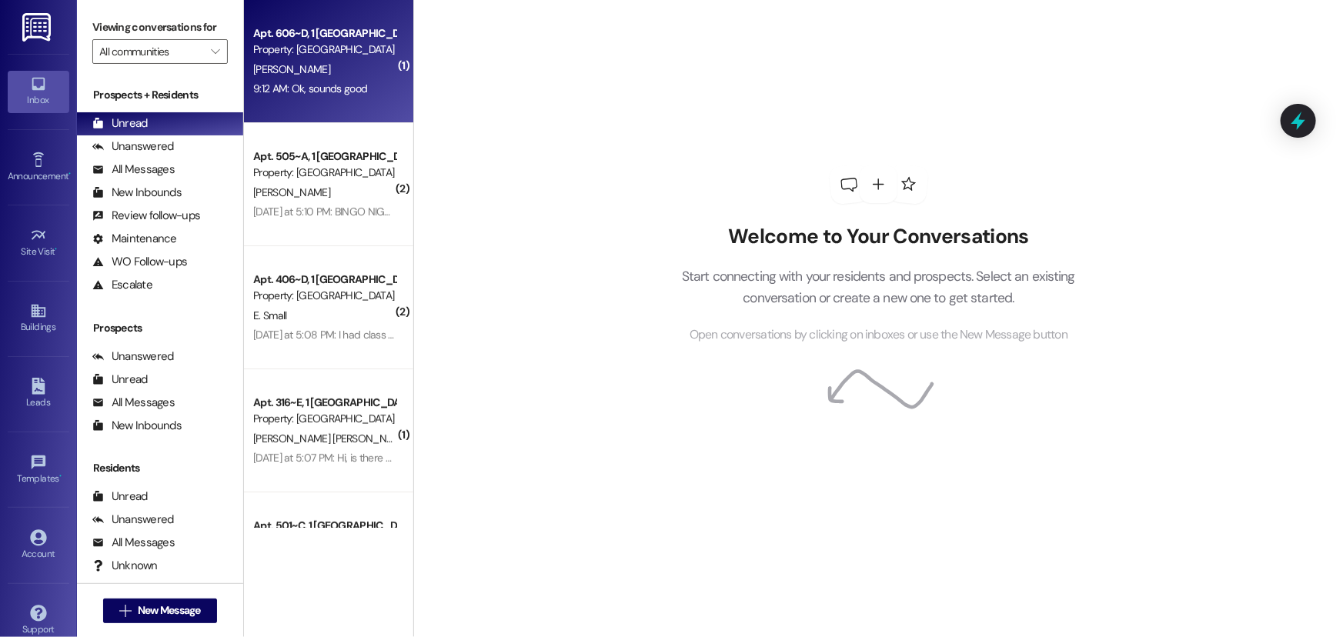
click at [376, 12] on div "Apt. 606~D, 1 Nauvoo House Property: Nauvoo House S. Fullmer 9:12 AM: Ok, sound…" at bounding box center [328, 61] width 169 height 123
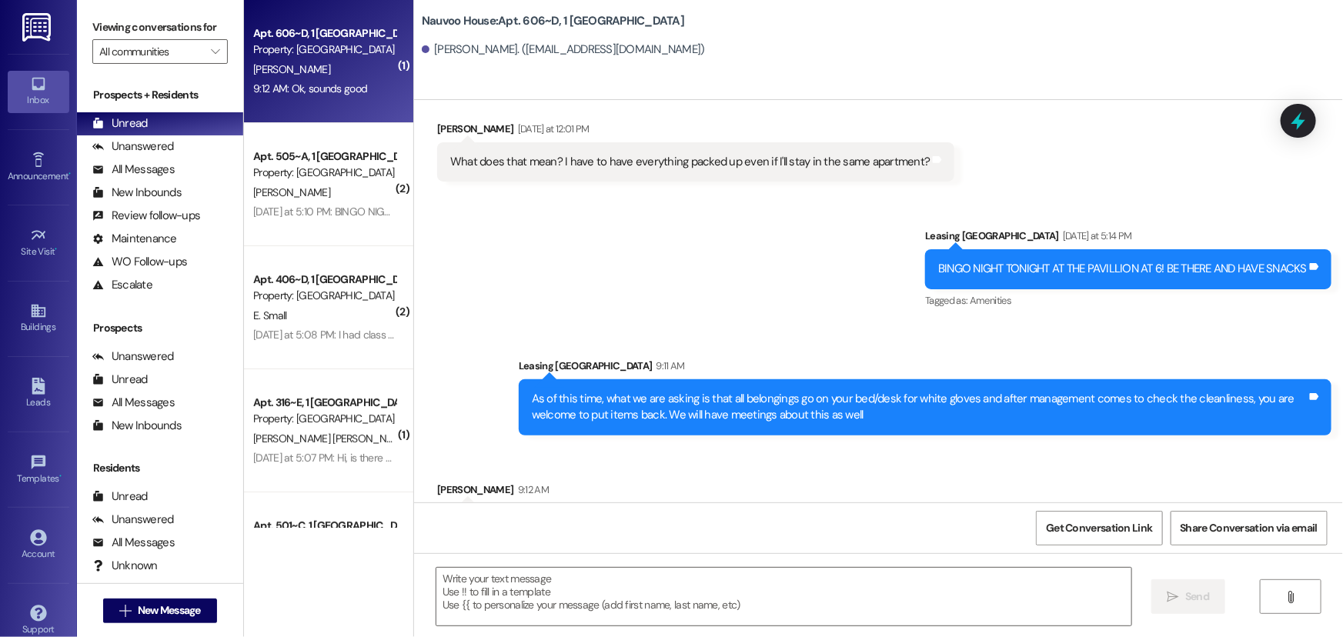
scroll to position [2453, 0]
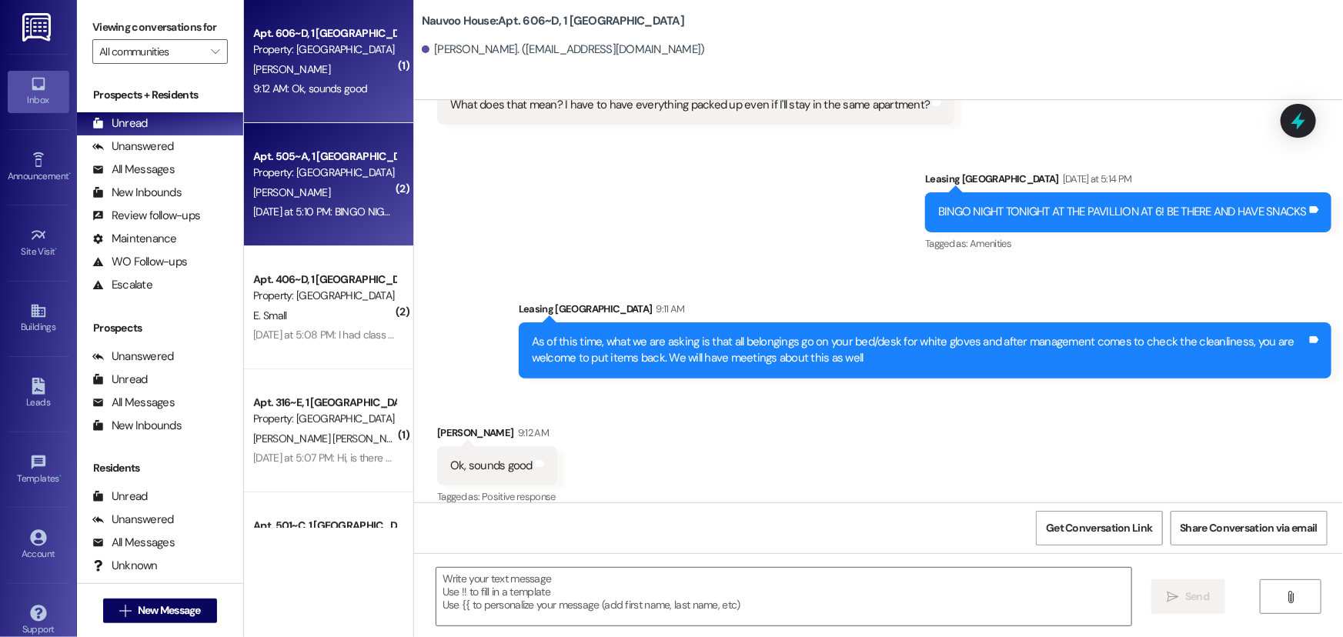
click at [301, 185] on div "[PERSON_NAME]" at bounding box center [324, 192] width 145 height 19
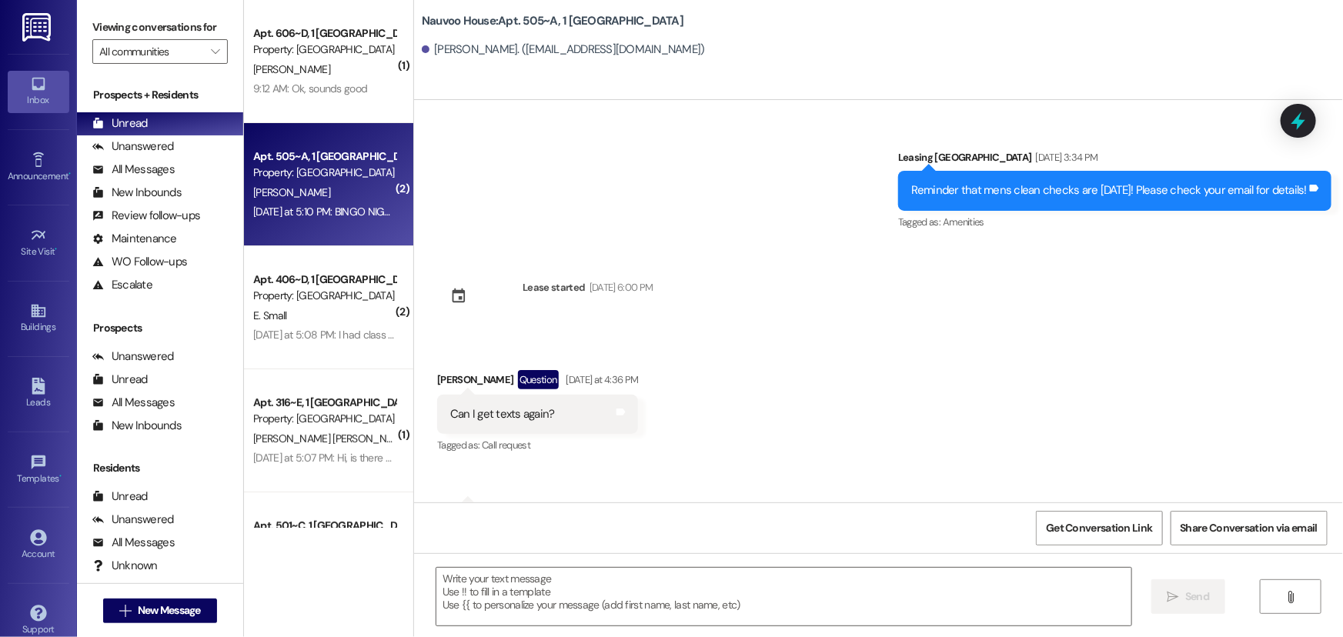
scroll to position [31900, 0]
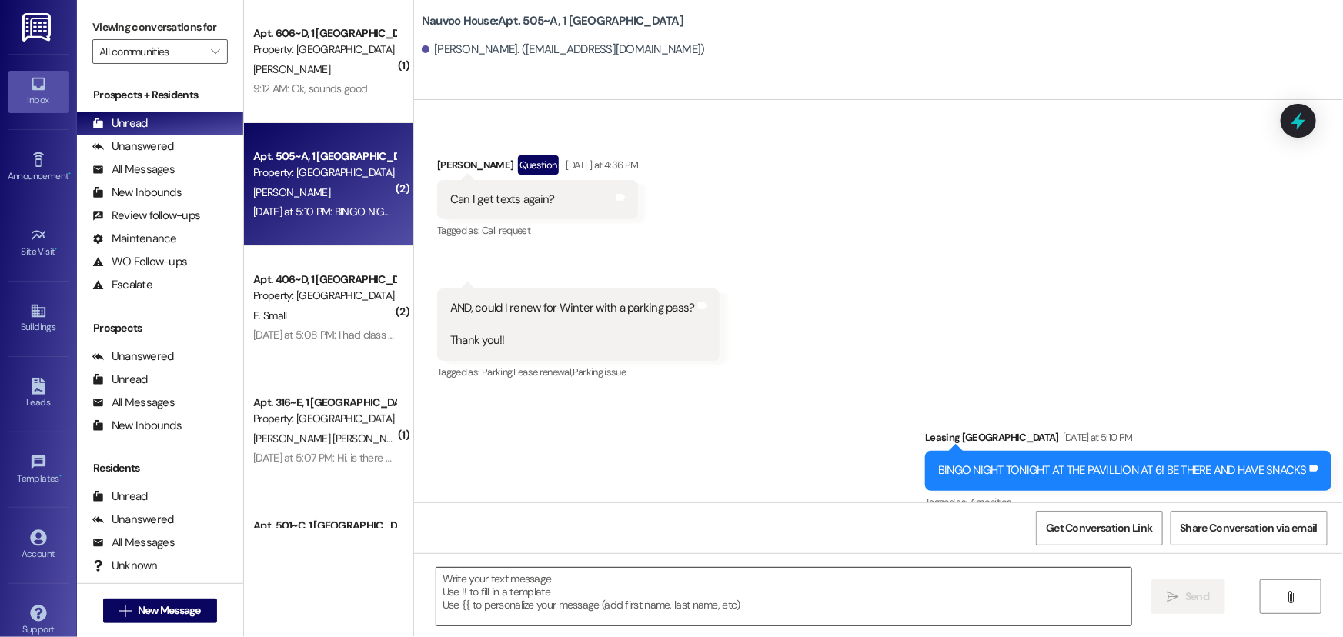
click at [459, 608] on textarea at bounding box center [783, 597] width 695 height 58
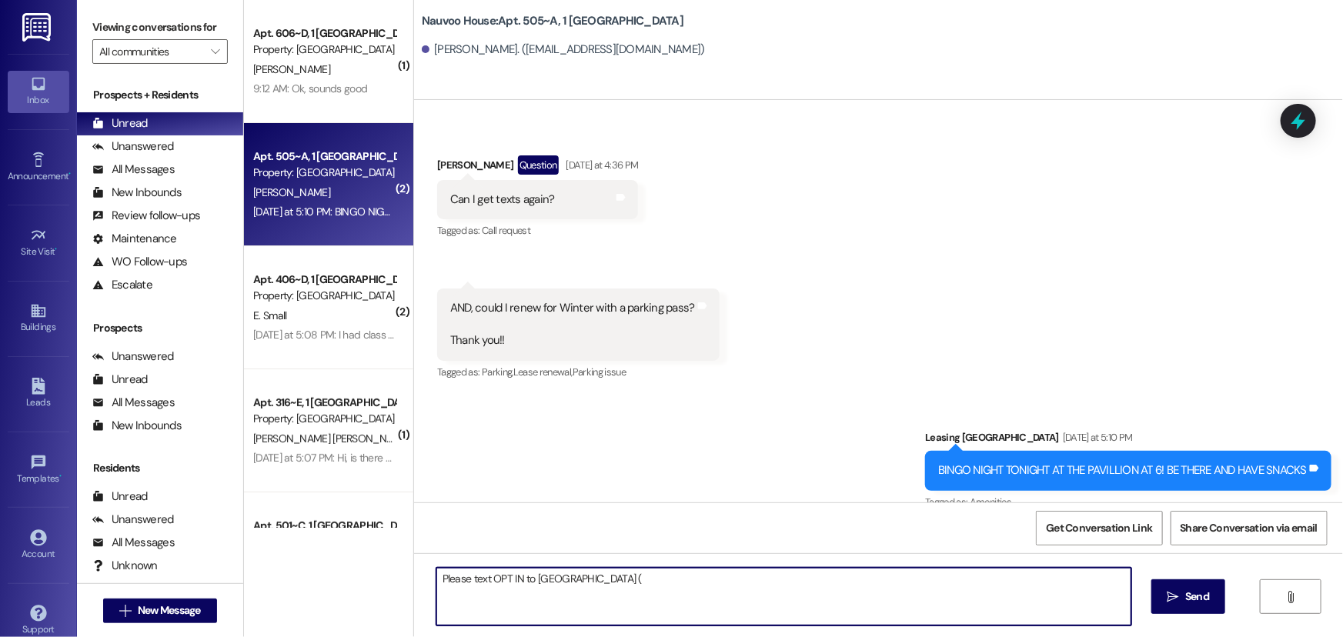
type textarea "Please text OPT IN to us (:"
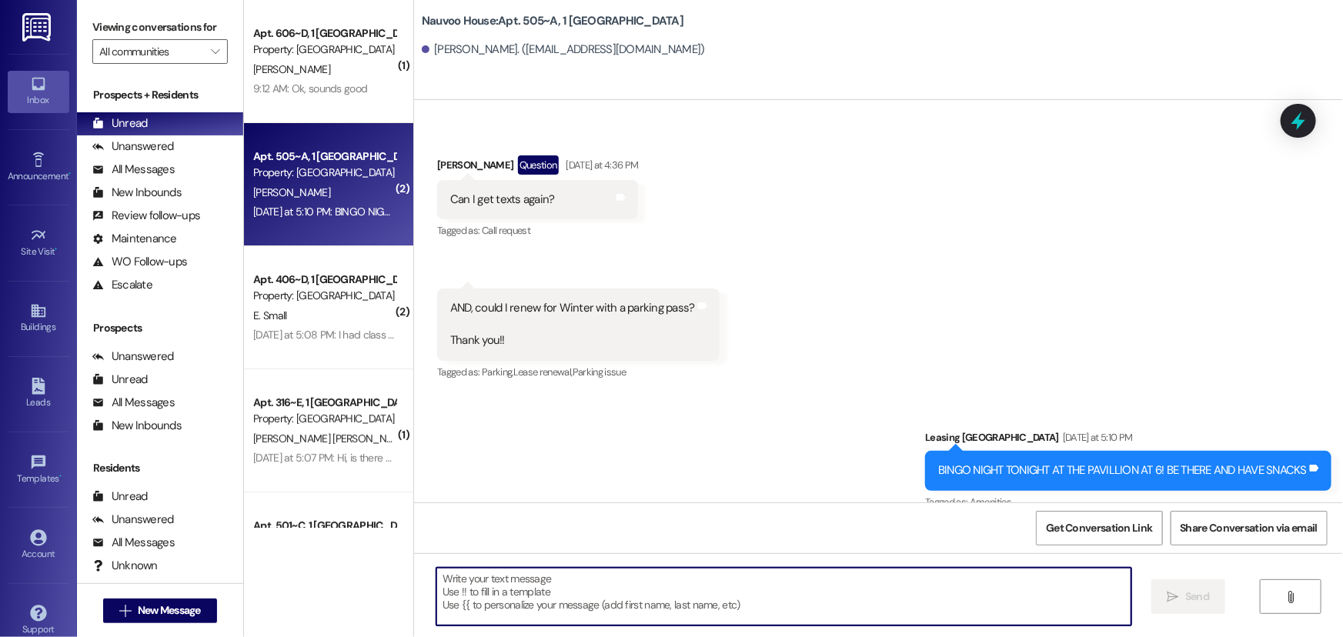
scroll to position [31770, 0]
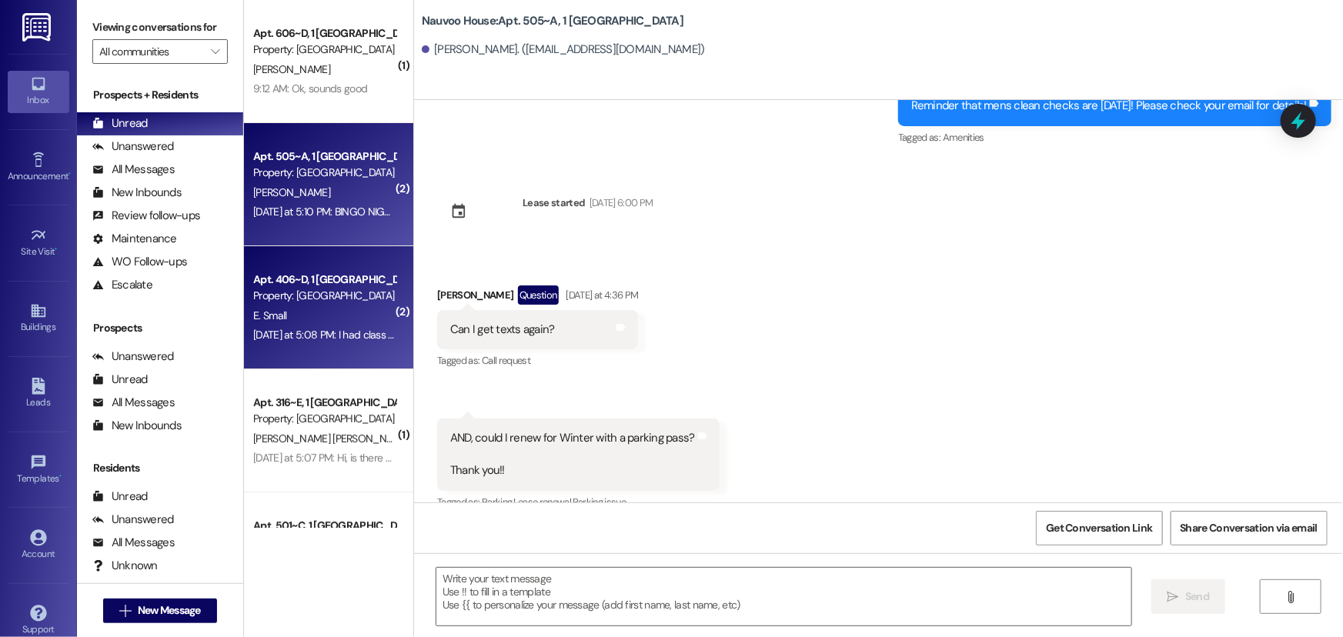
click at [279, 324] on div "E. Small" at bounding box center [324, 315] width 145 height 19
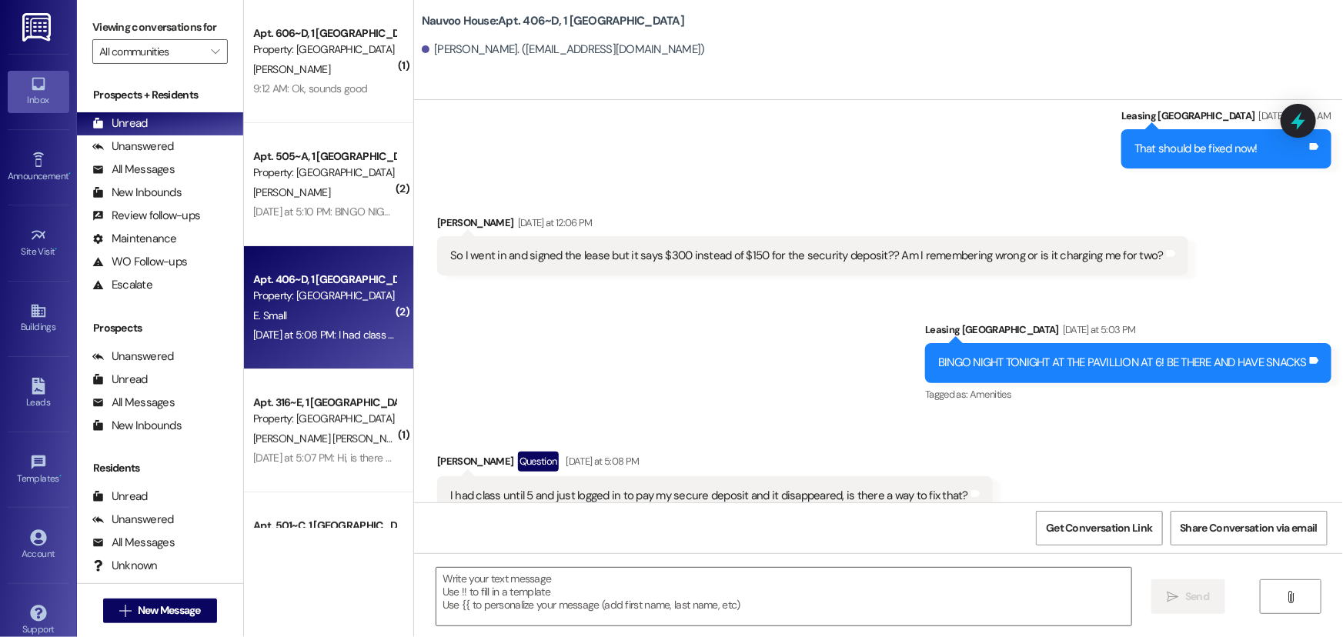
scroll to position [1005, 0]
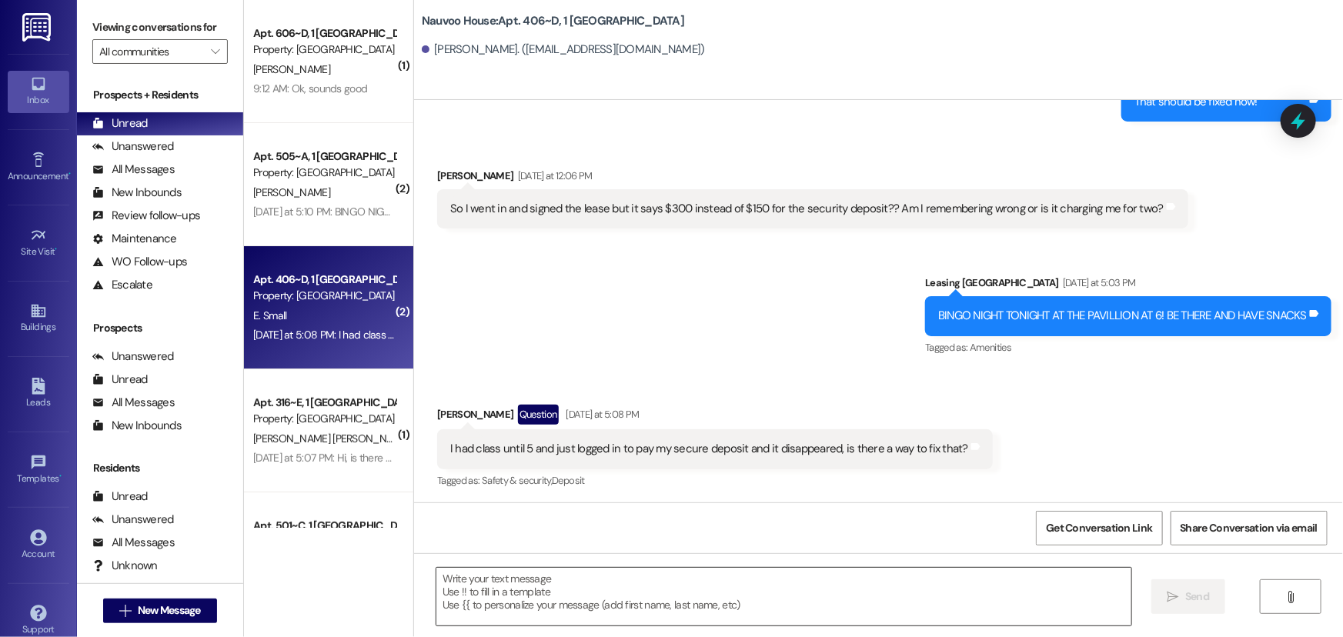
click at [531, 579] on textarea at bounding box center [783, 597] width 695 height 58
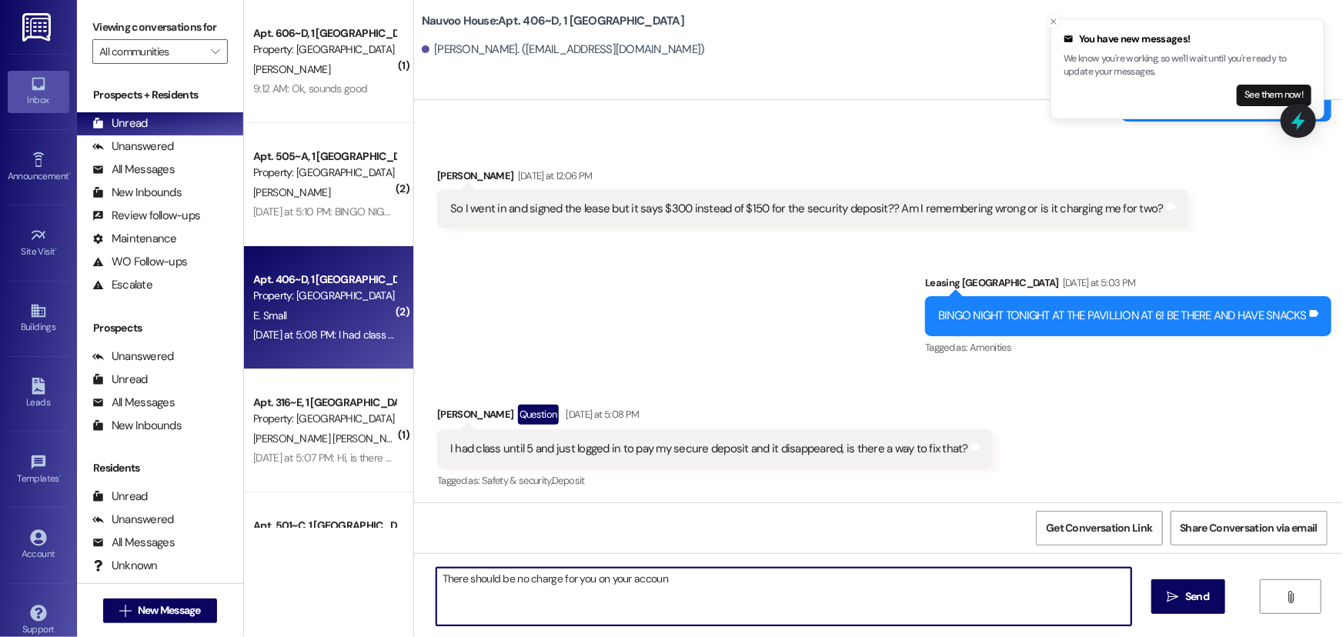
type textarea "There should be no charge for you on your account"
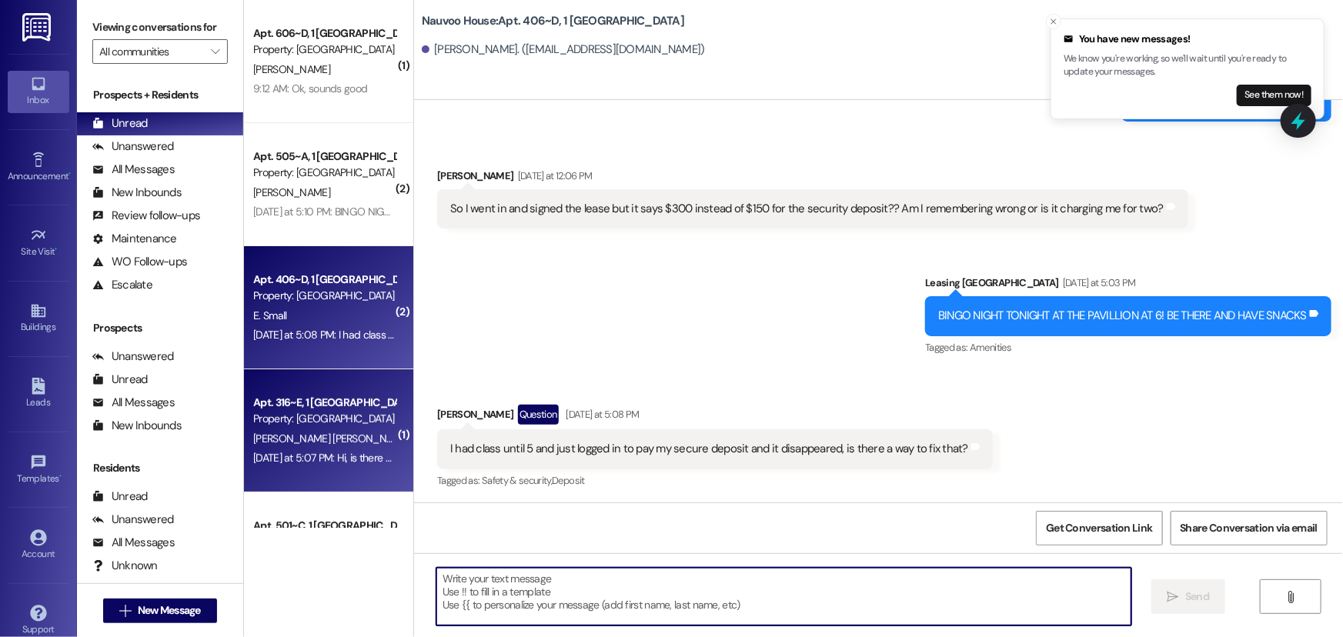
click at [306, 446] on div "[PERSON_NAME] [PERSON_NAME]" at bounding box center [324, 438] width 145 height 19
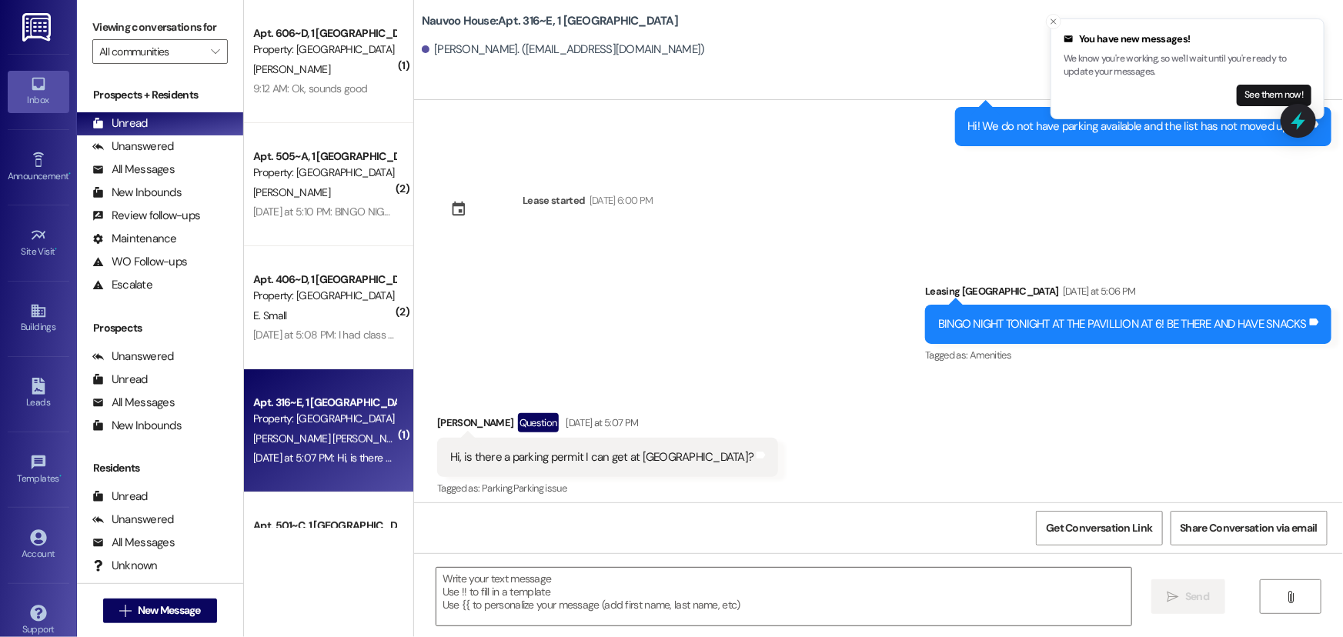
scroll to position [2427, 0]
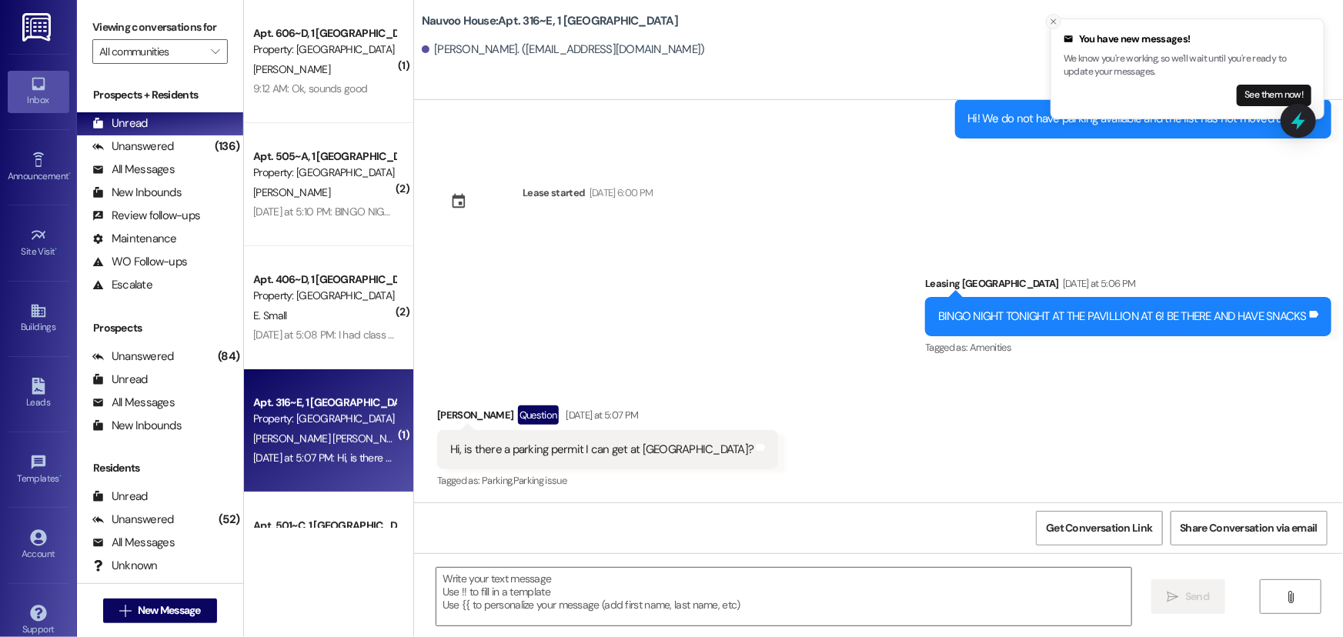
click at [1051, 20] on icon "Close toast" at bounding box center [1053, 21] width 9 height 9
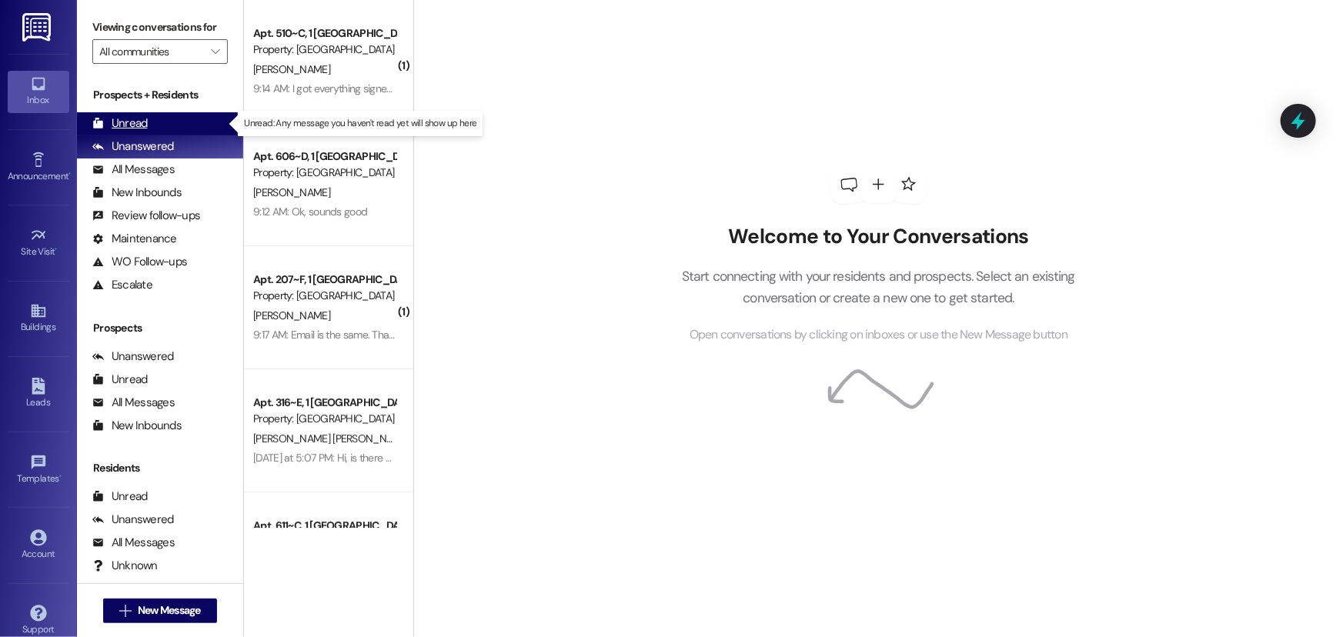
click at [183, 123] on div "Unread (0)" at bounding box center [160, 123] width 166 height 23
